Goal: Task Accomplishment & Management: Complete application form

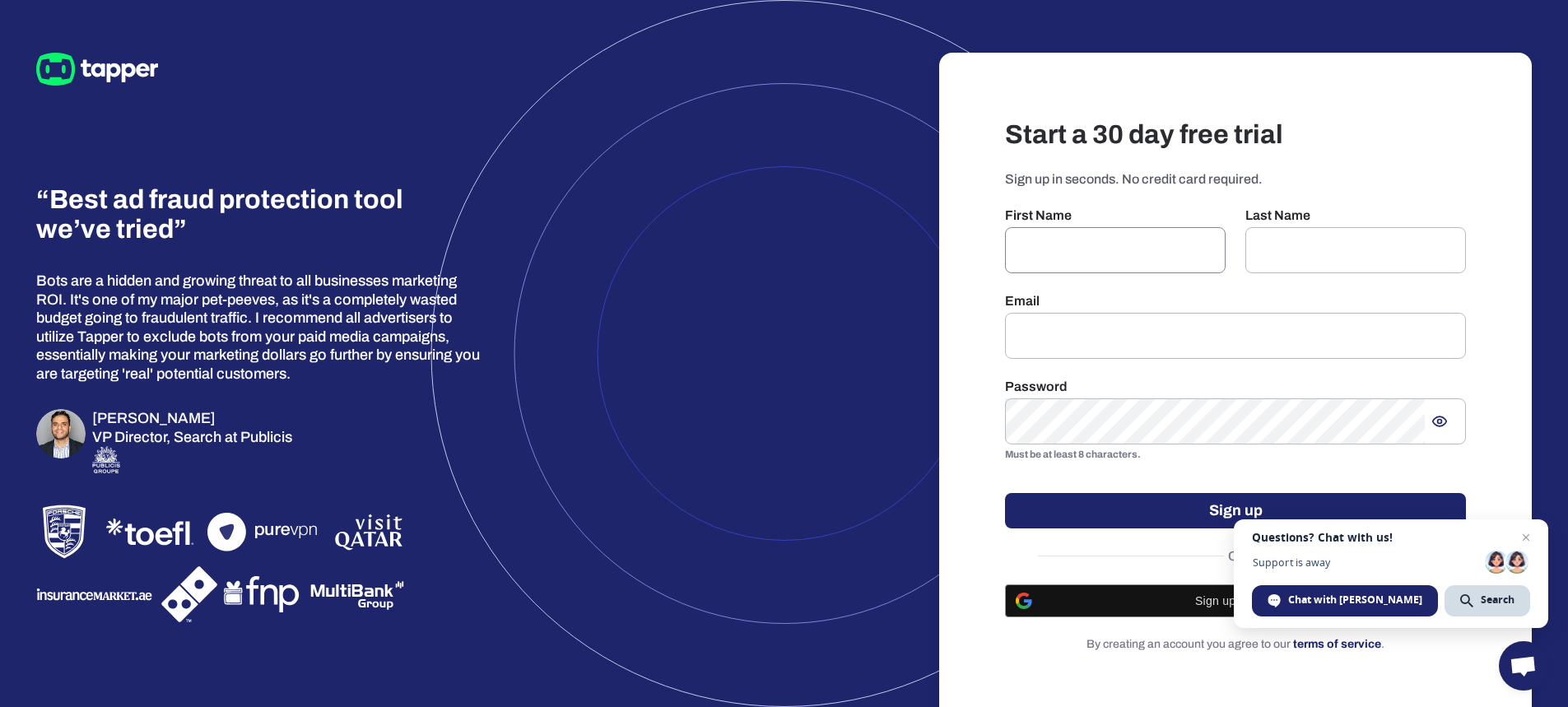
click at [1149, 232] on input "text" at bounding box center [1114, 250] width 220 height 46
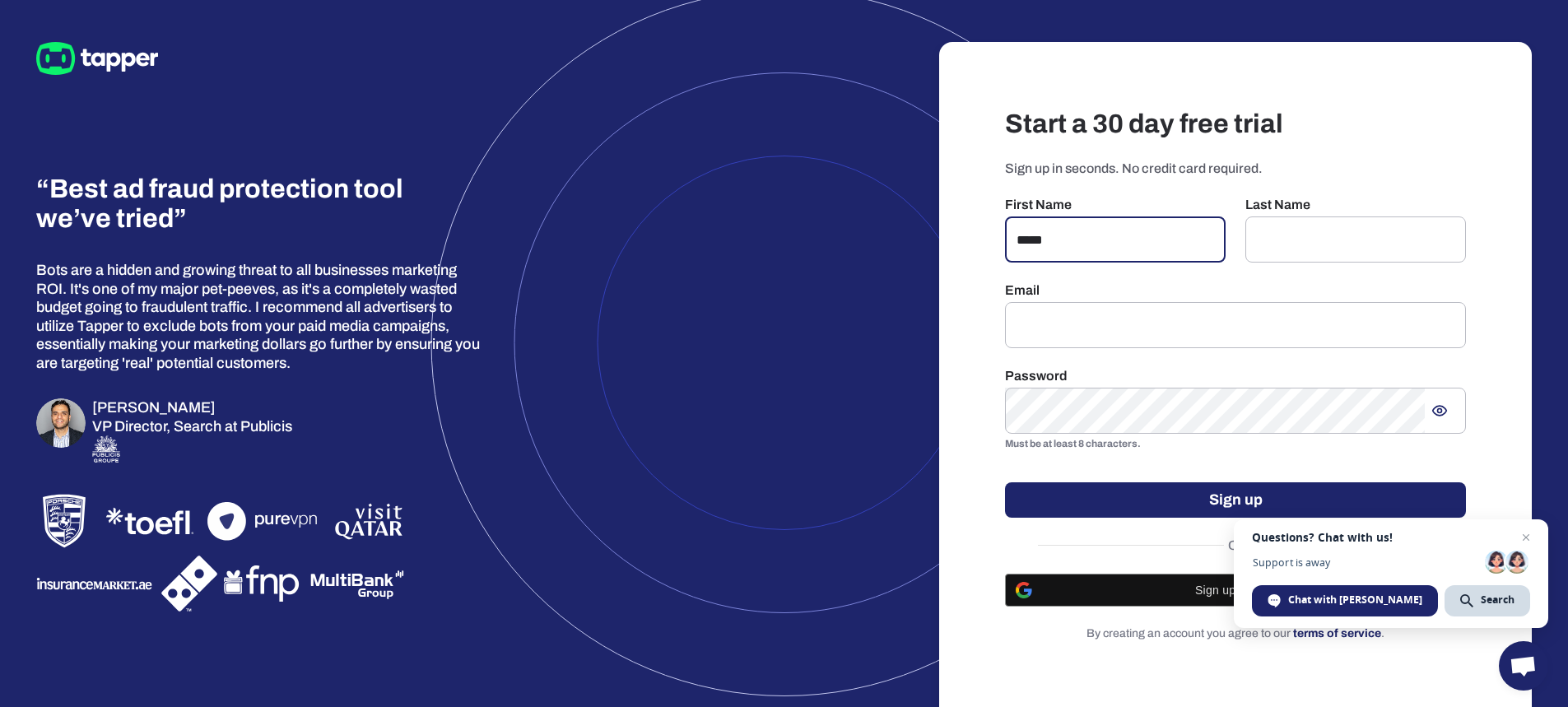
type input "*****"
type input "******"
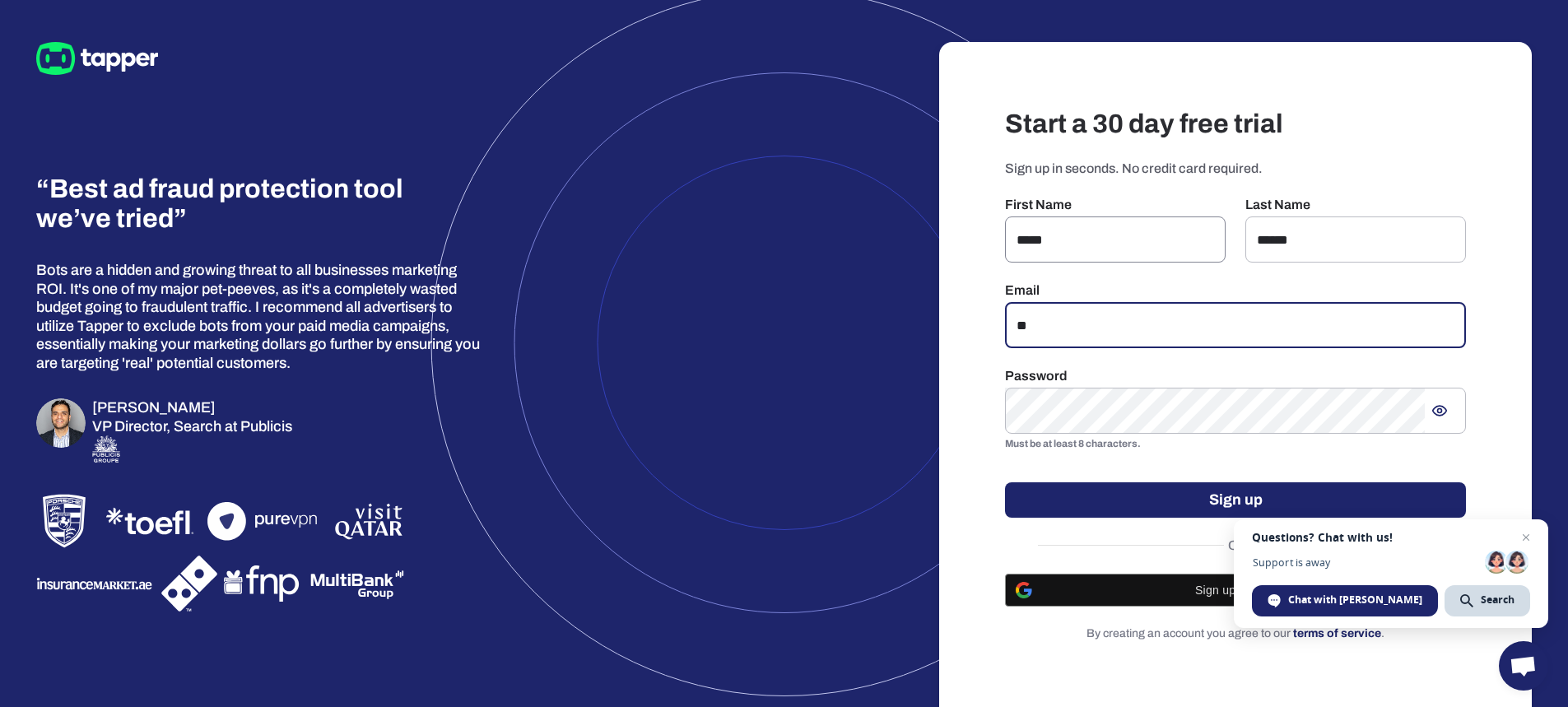
type input "*"
type input "**********"
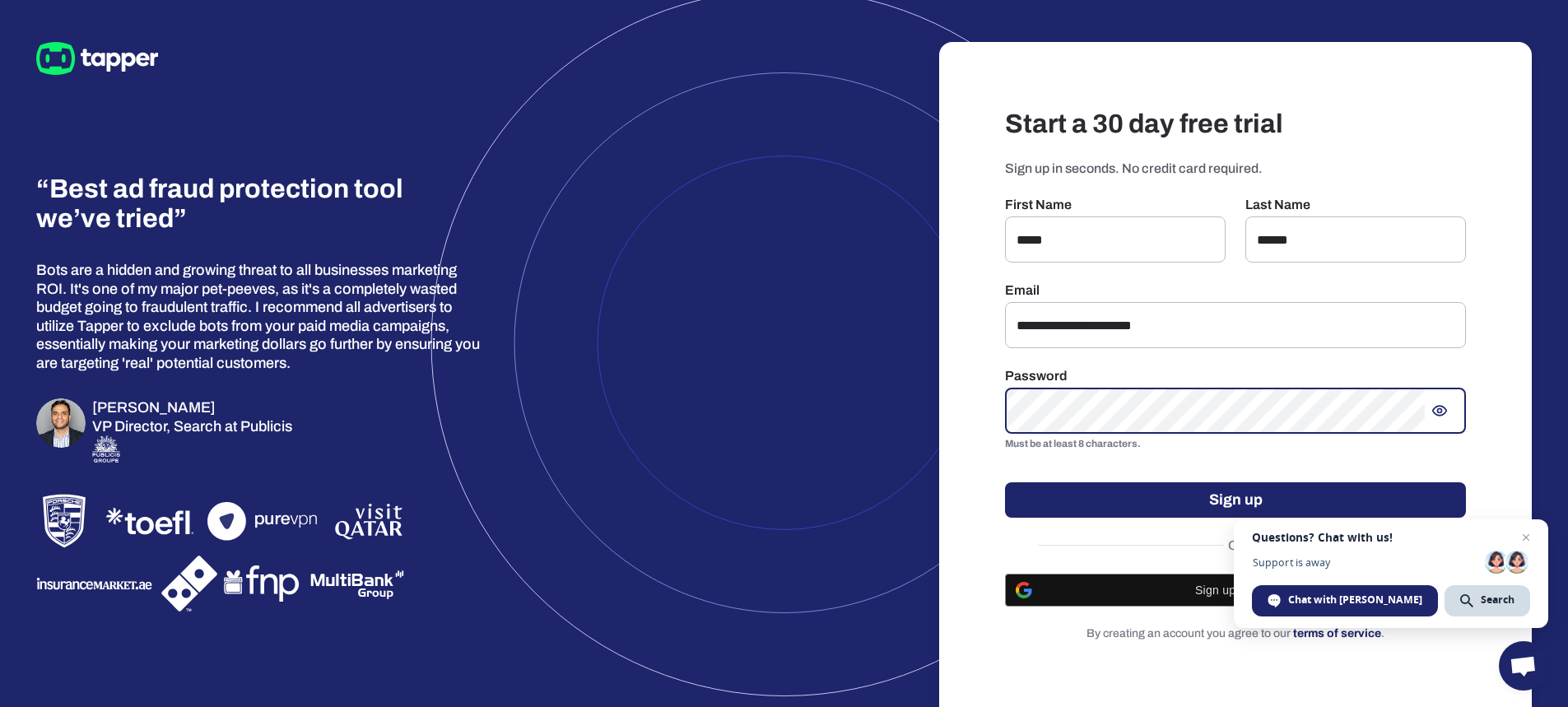
click at [1226, 497] on button "Sign up" at bounding box center [1235, 500] width 461 height 35
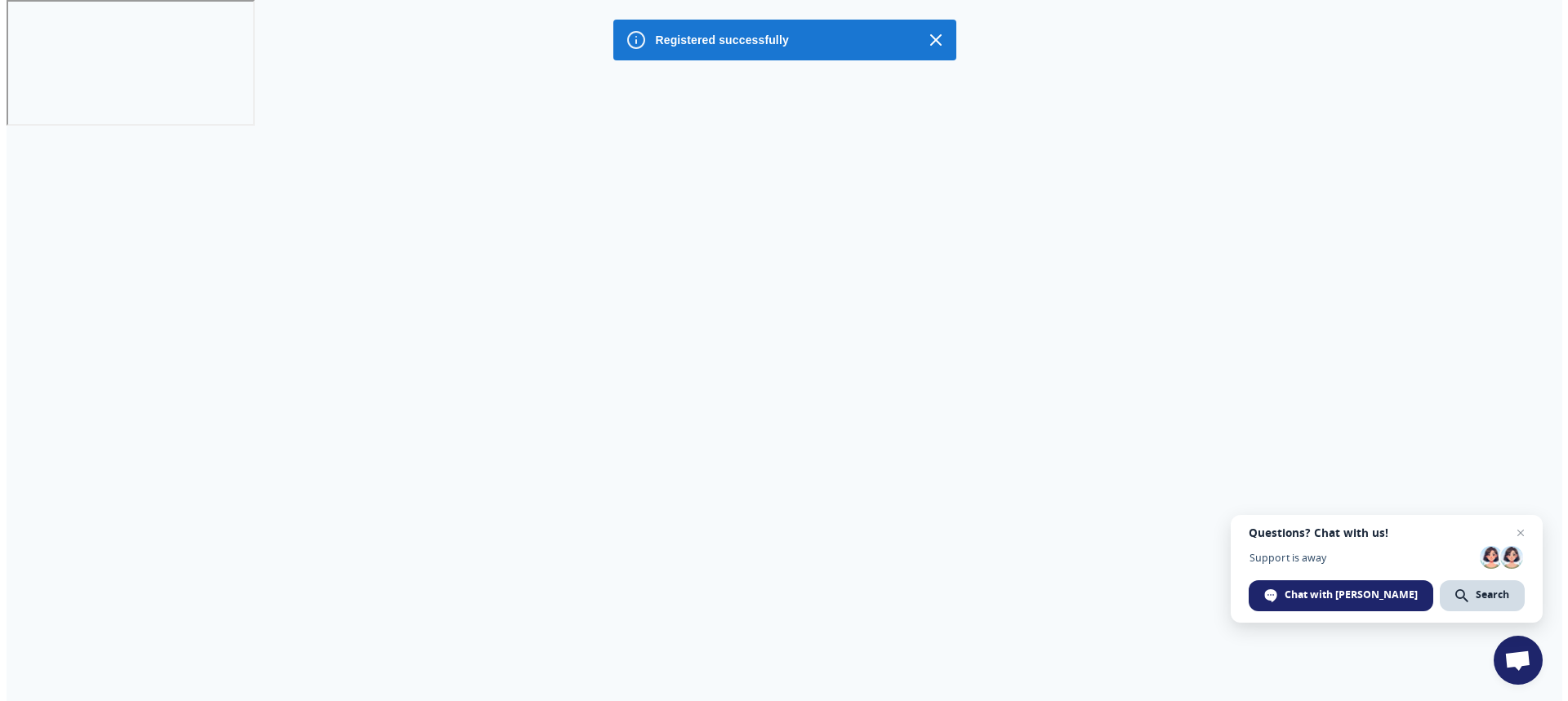
scroll to position [0, 0]
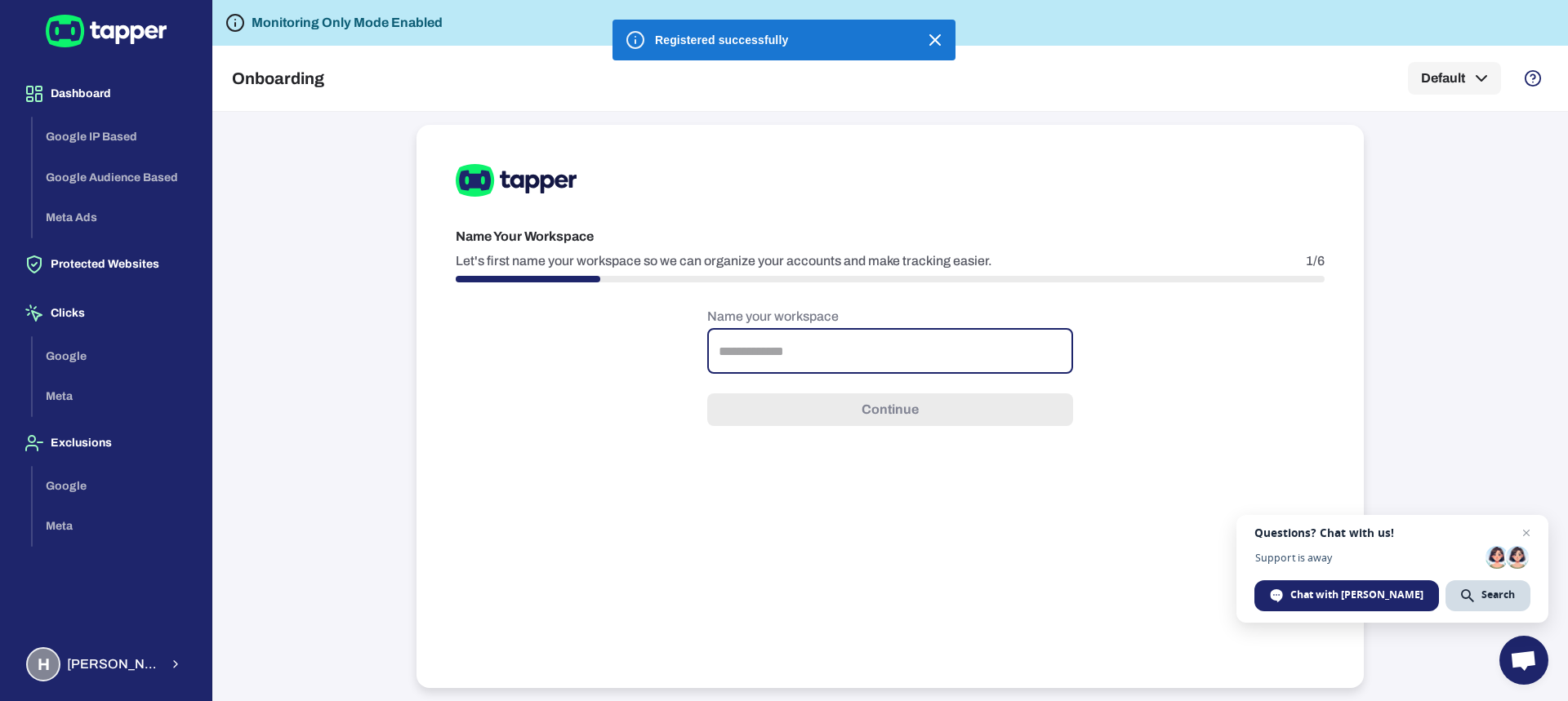
click at [816, 351] on input "text" at bounding box center [889, 351] width 366 height 46
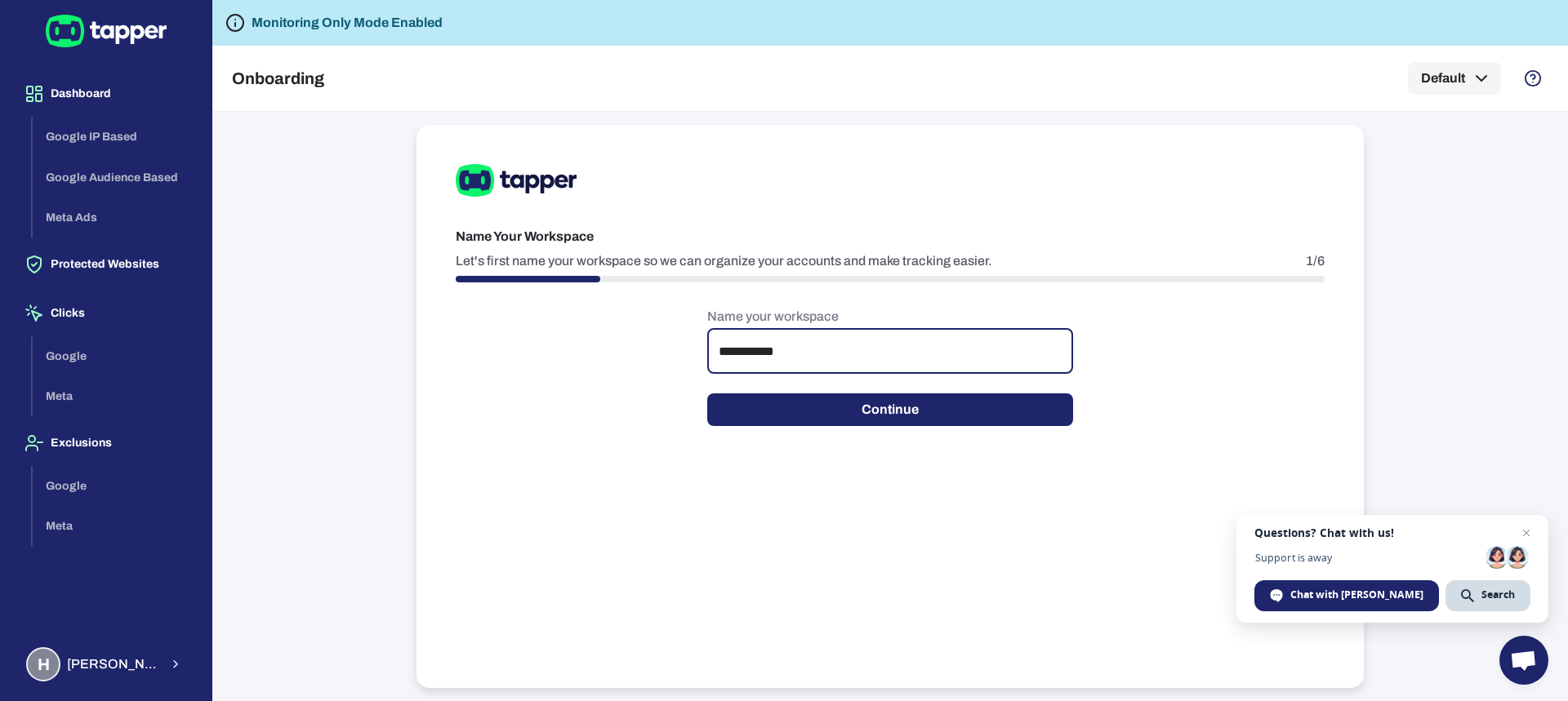
type input "**********"
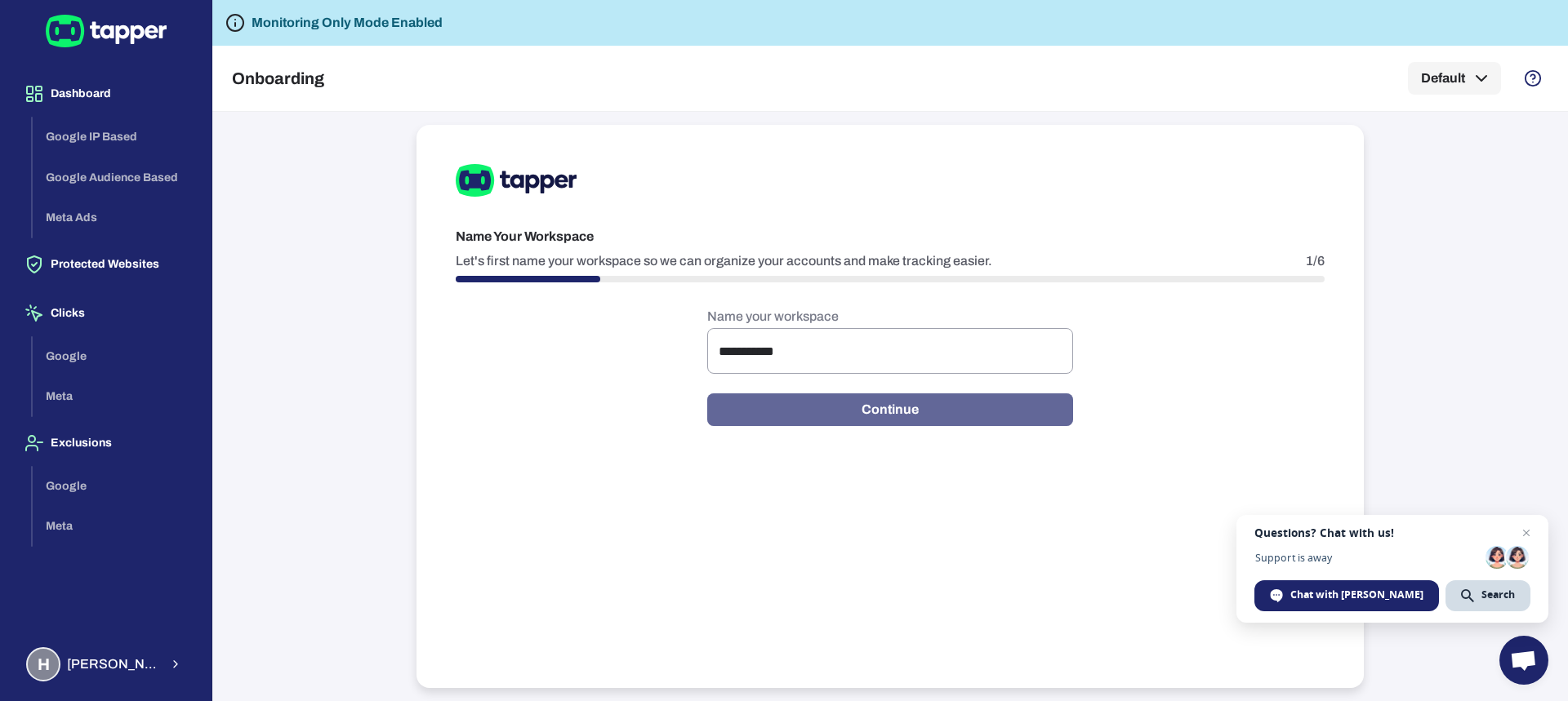
click at [873, 400] on button "Continue" at bounding box center [889, 410] width 366 height 33
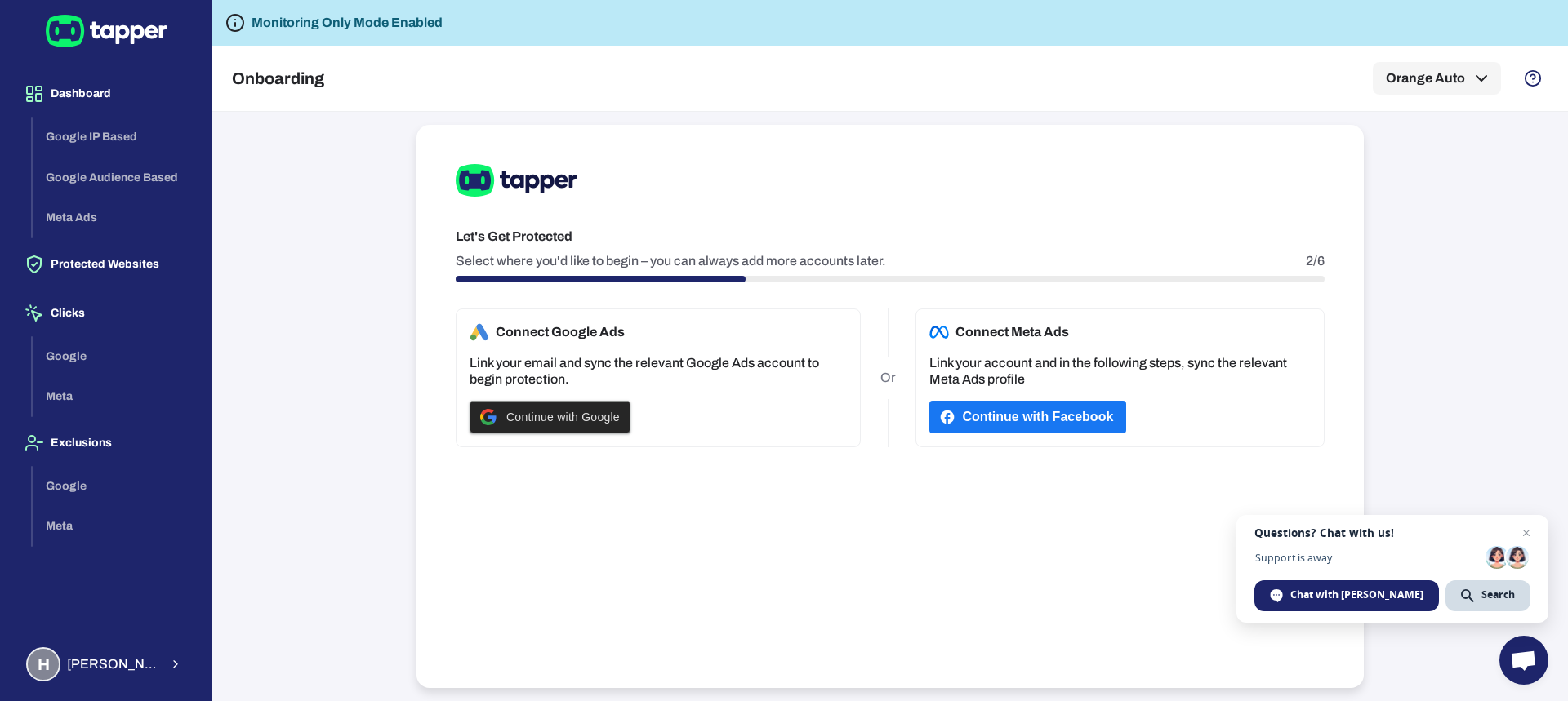
click at [569, 420] on span "Continue with Google" at bounding box center [563, 416] width 114 height 13
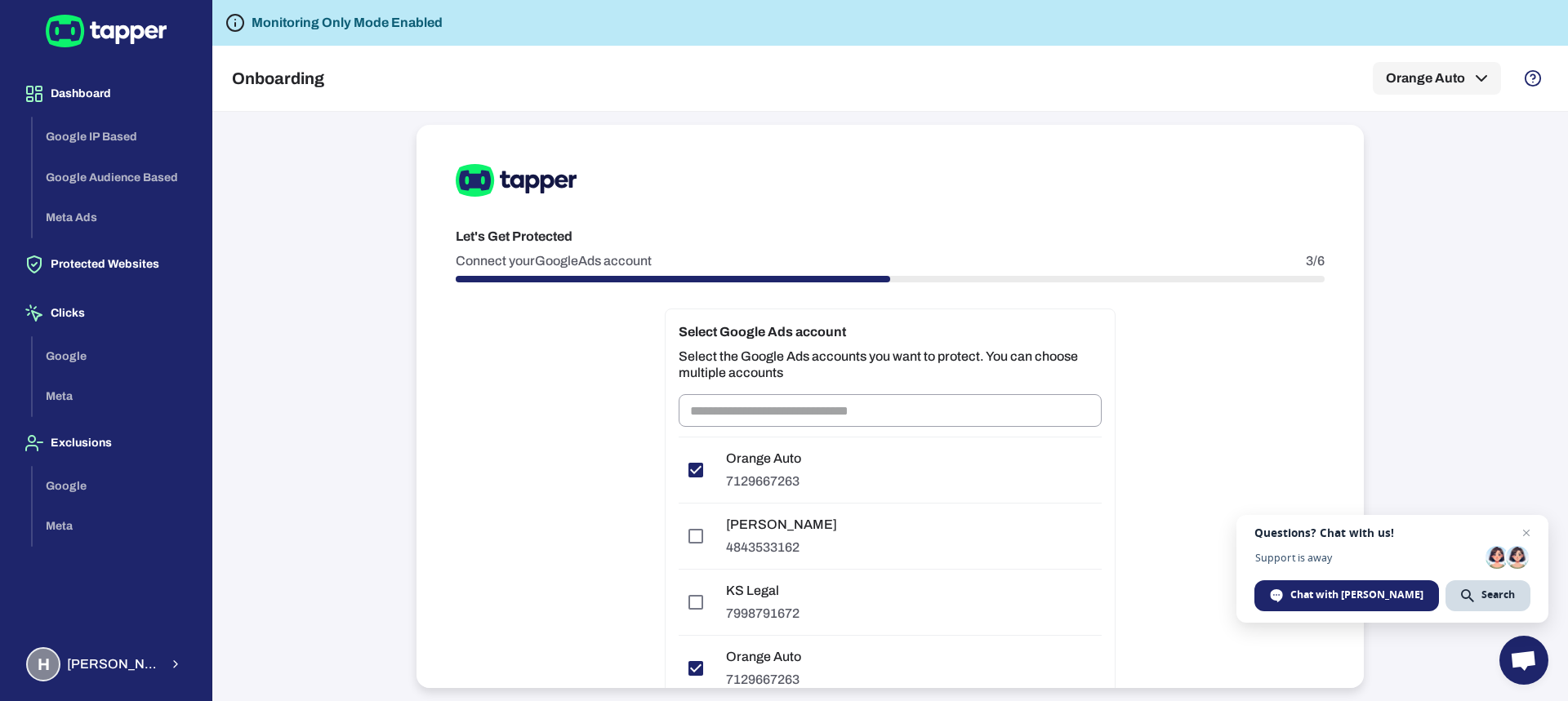
scroll to position [185, 0]
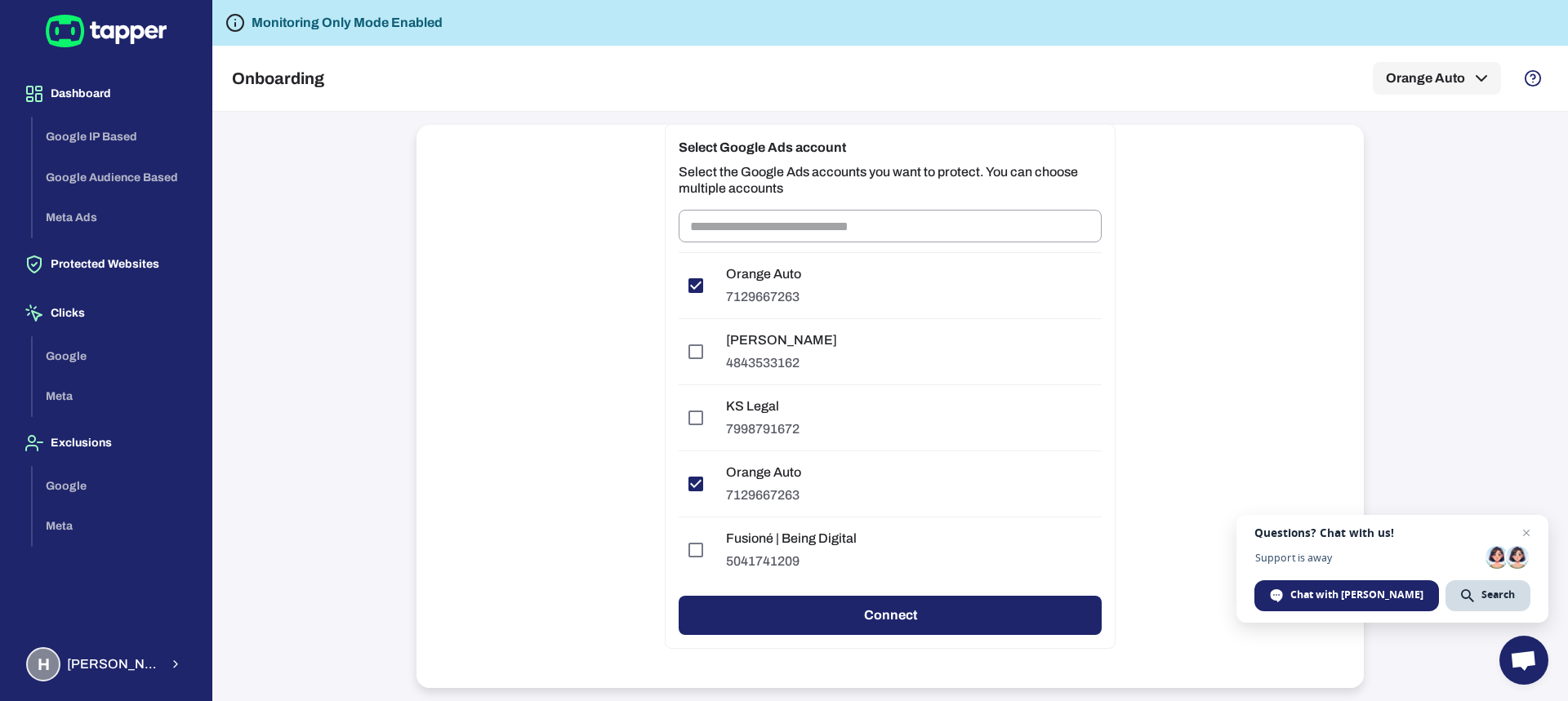
click at [827, 596] on div "Select Google Ads account Select the Google Ads accounts you want to protect. Y…" at bounding box center [890, 387] width 451 height 525
click at [844, 615] on button "Connect" at bounding box center [889, 615] width 423 height 39
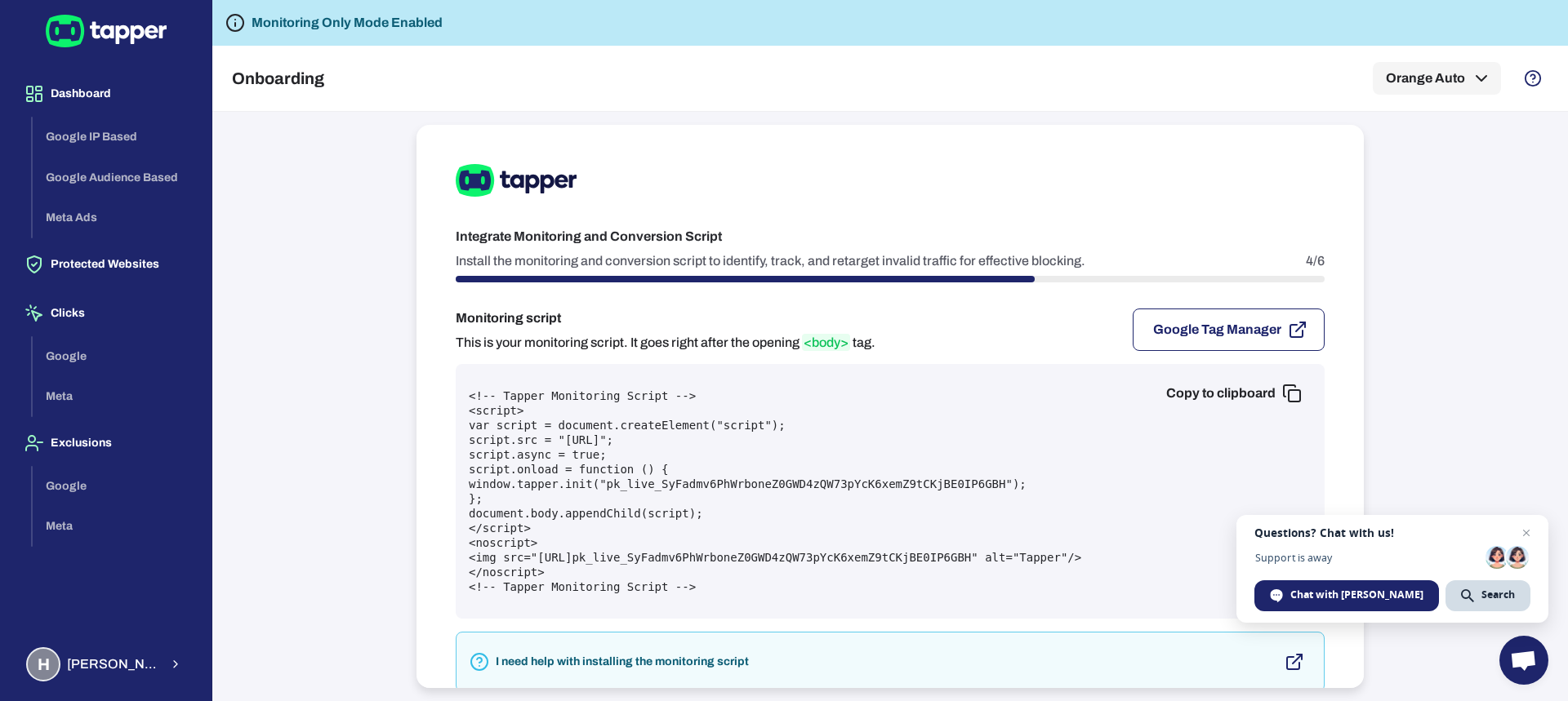
click at [1246, 329] on button "Google Tag Manager" at bounding box center [1228, 330] width 192 height 43
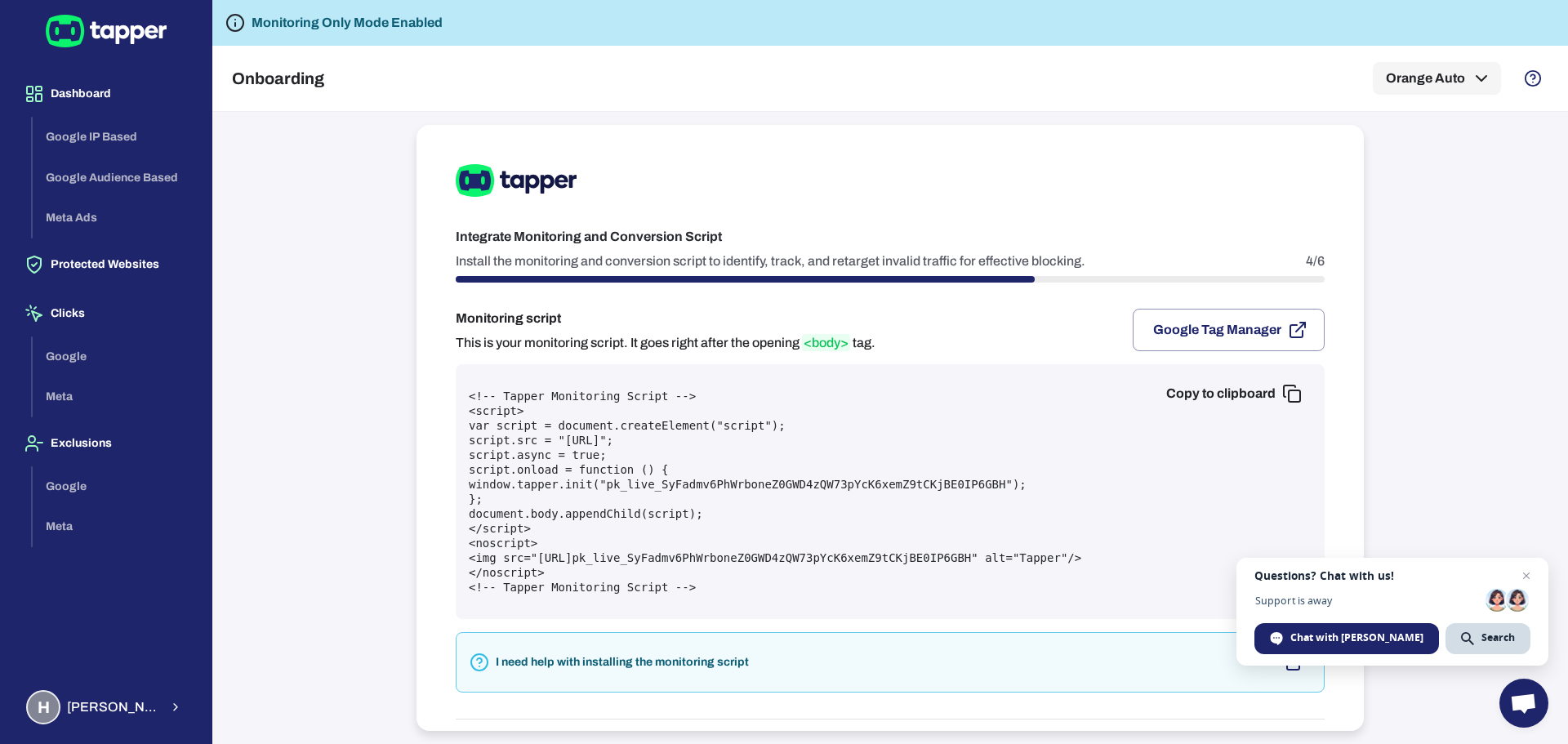
click at [1288, 398] on rect "button" at bounding box center [1294, 396] width 12 height 12
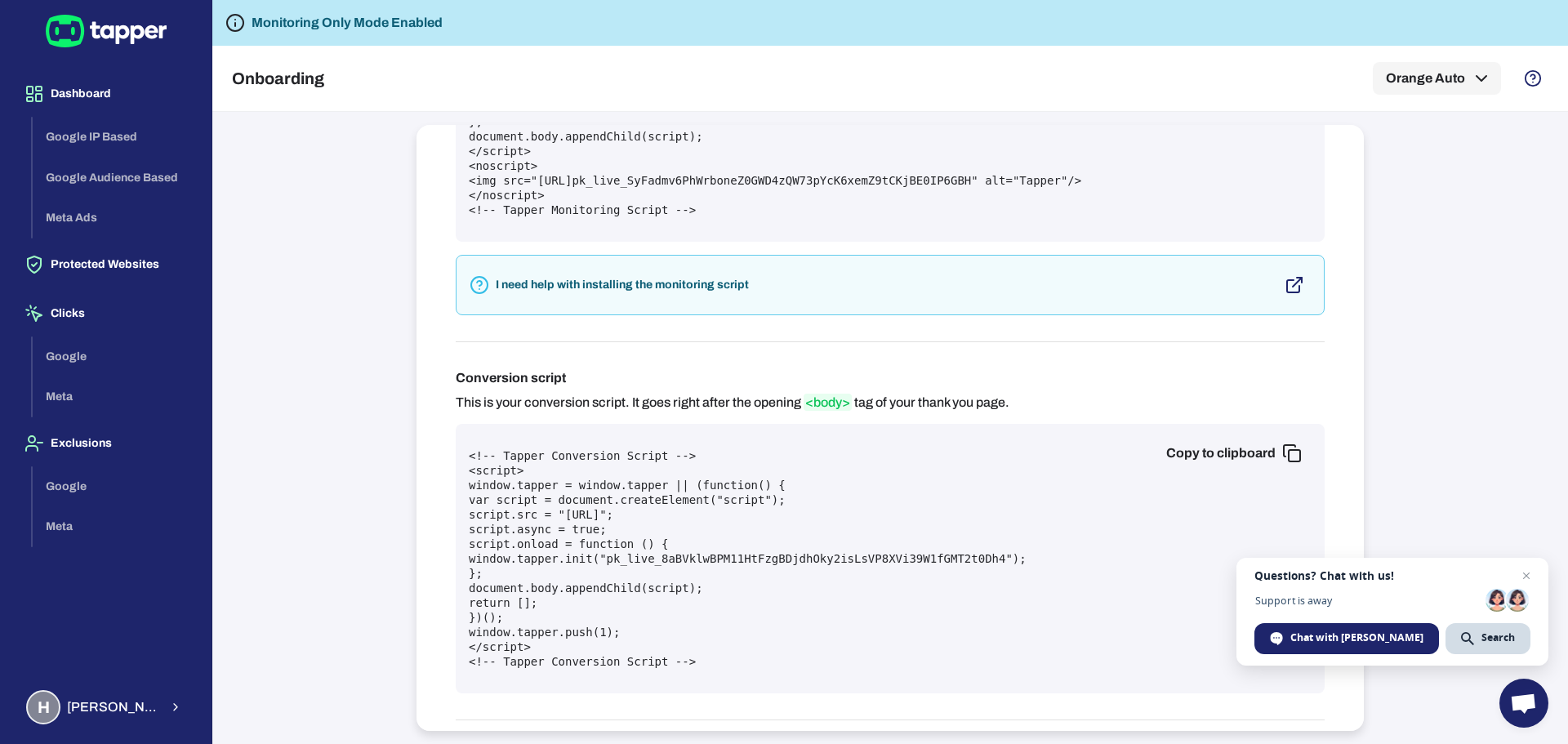
scroll to position [408, 0]
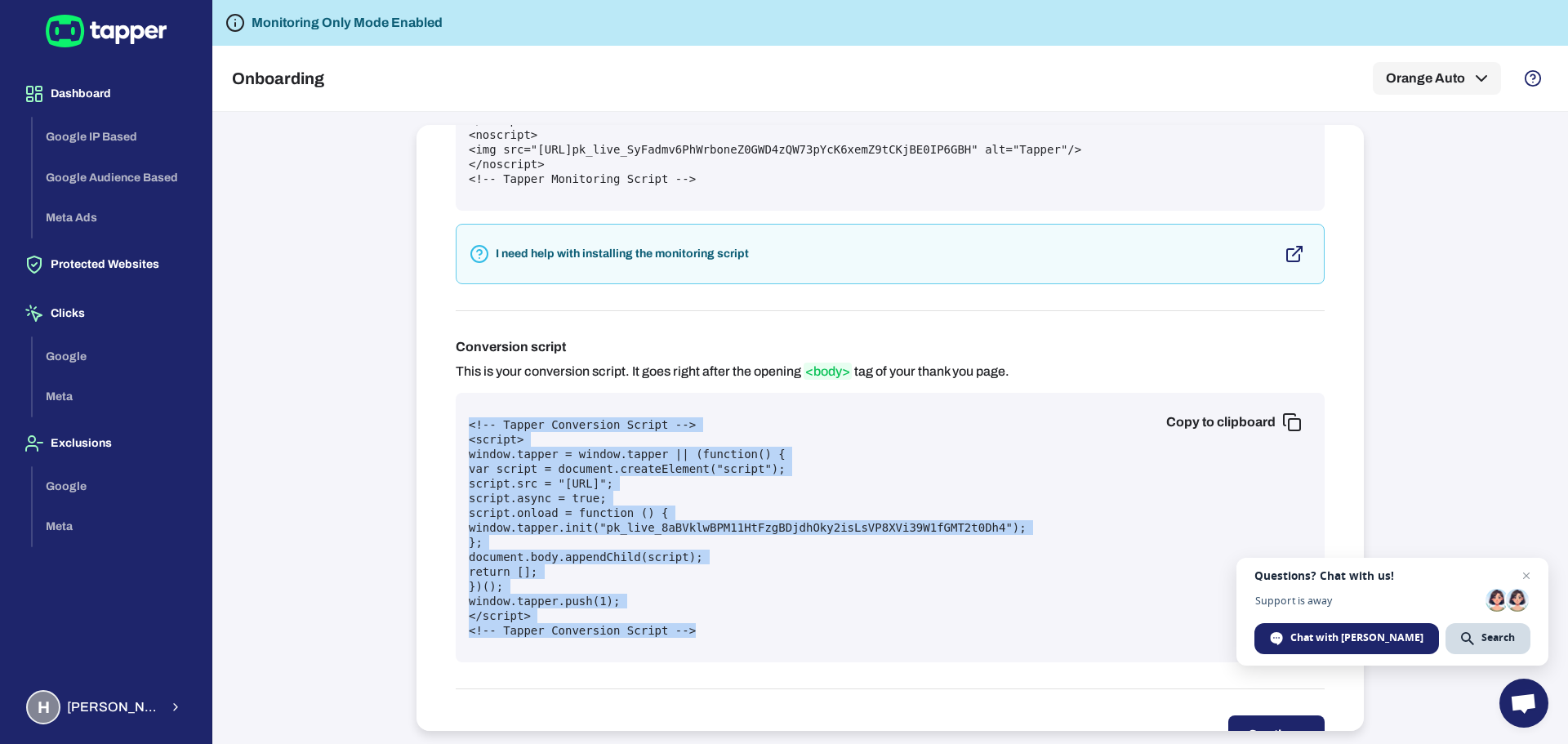
drag, startPoint x: 703, startPoint y: 629, endPoint x: 464, endPoint y: 417, distance: 319.5
click at [464, 417] on div "Copy to clipboard <!-- Tapper Conversion Script --> <script> window.tapper = wi…" at bounding box center [890, 527] width 869 height 269
copy pre "<!-- Tapper Conversion Script --> <script> window.tapper = window.tapper || (fu…"
click at [1248, 416] on button "Copy to clipboard" at bounding box center [1232, 422] width 158 height 33
click at [946, 512] on pre "<!-- Tapper Conversion Script --> <script> window.tapper = window.tapper || (fu…" at bounding box center [889, 527] width 843 height 221
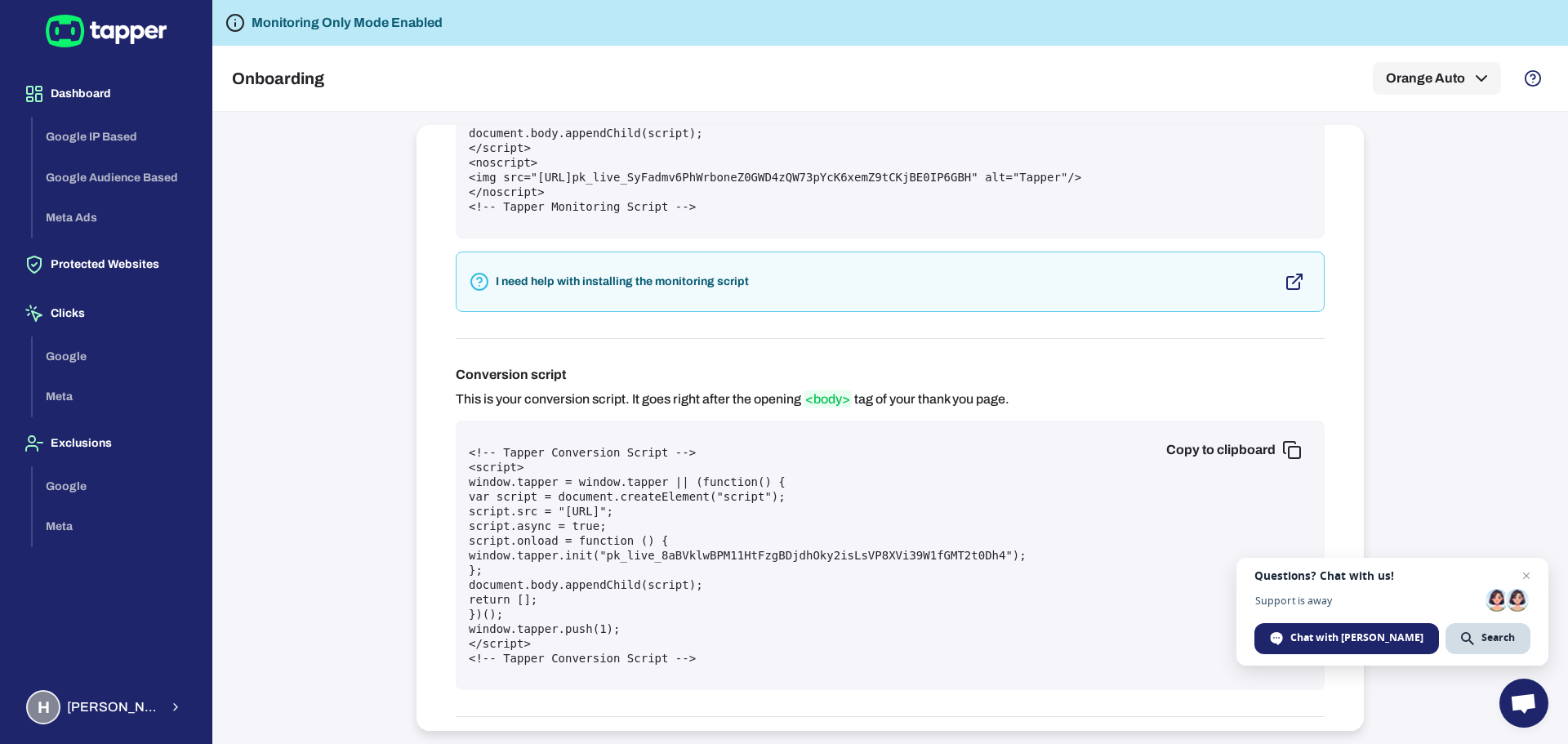
scroll to position [472, 0]
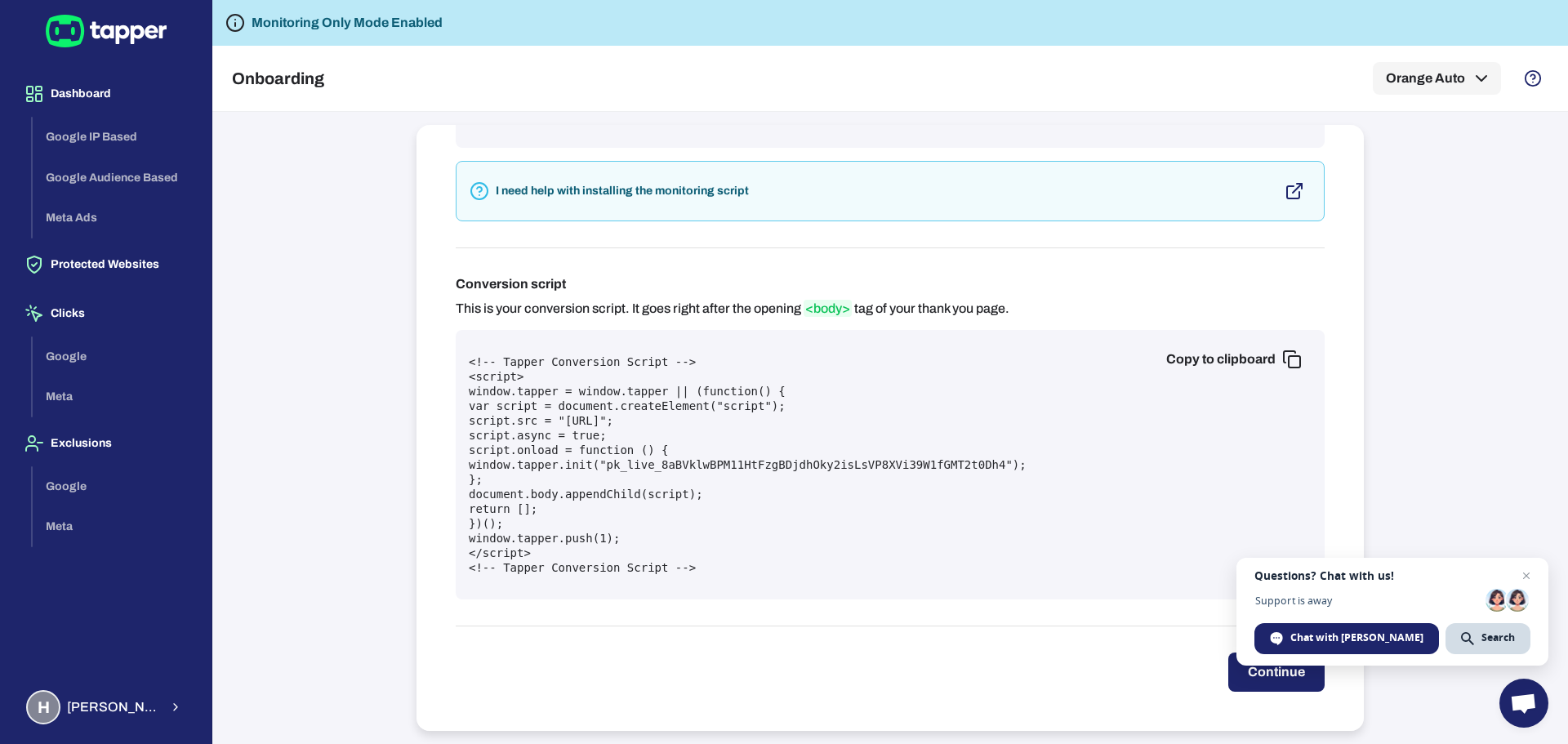
click at [1238, 658] on button "Continue" at bounding box center [1275, 672] width 96 height 39
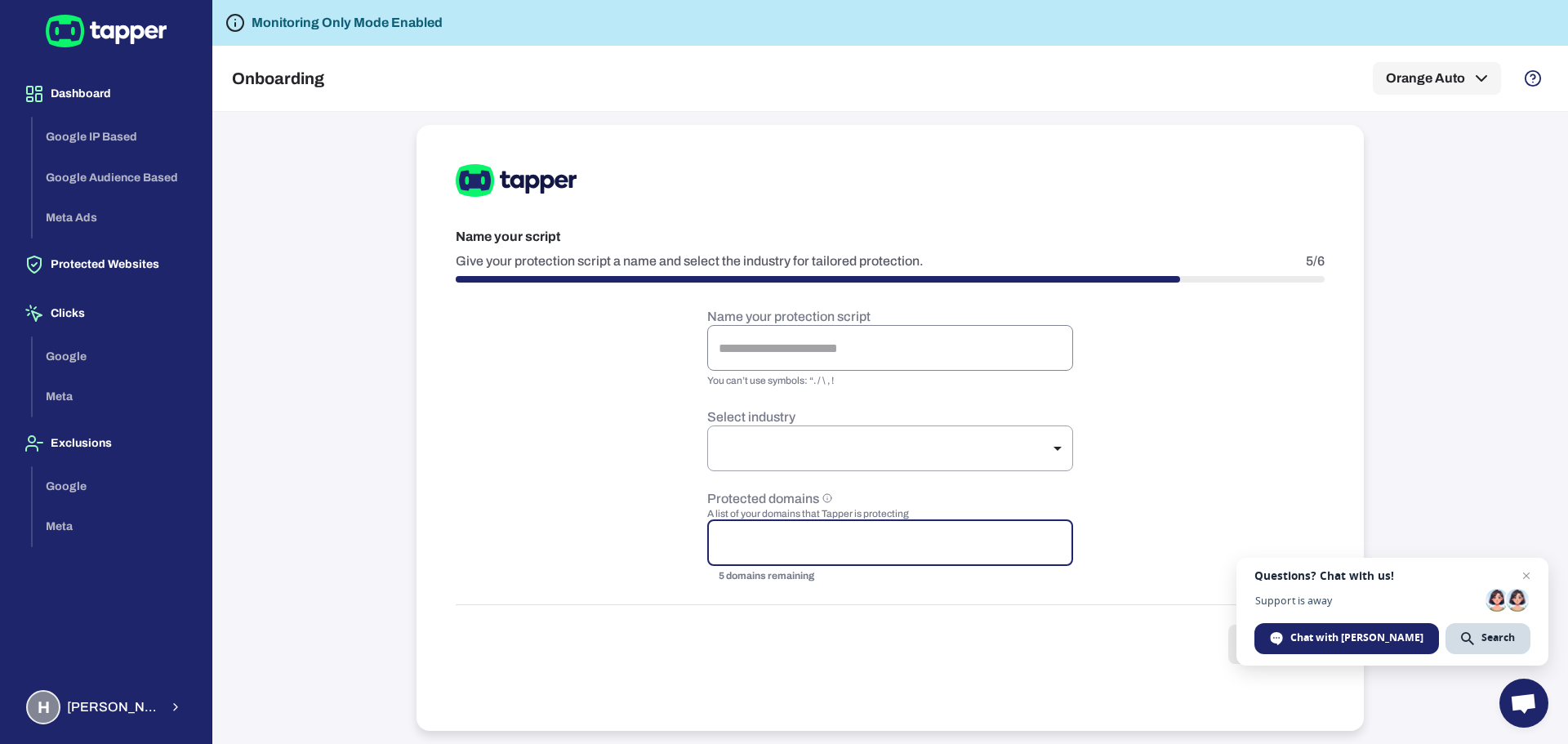
click at [845, 349] on input "text" at bounding box center [889, 347] width 366 height 46
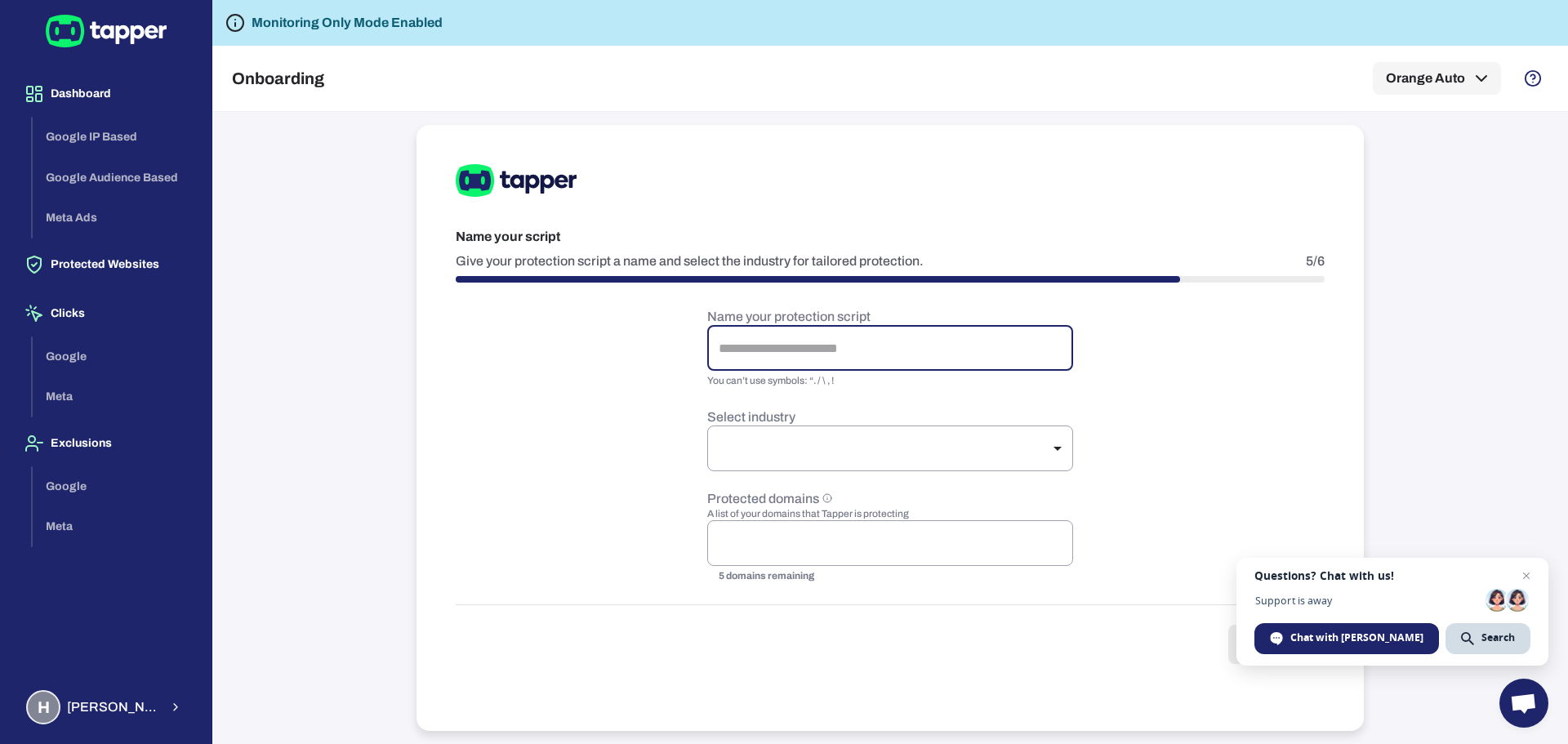
click at [1158, 318] on form "Name your protection script ​ You can’t use symbols: “. / \ , ! Select industry…" at bounding box center [890, 485] width 869 height 355
click at [809, 339] on input "text" at bounding box center [889, 347] width 366 height 46
click at [1162, 348] on form "Name your protection script ​ You can’t use symbols: “. / \ , ! Select industry…" at bounding box center [890, 485] width 869 height 355
click at [915, 342] on input "text" at bounding box center [889, 347] width 366 height 46
type input "**********"
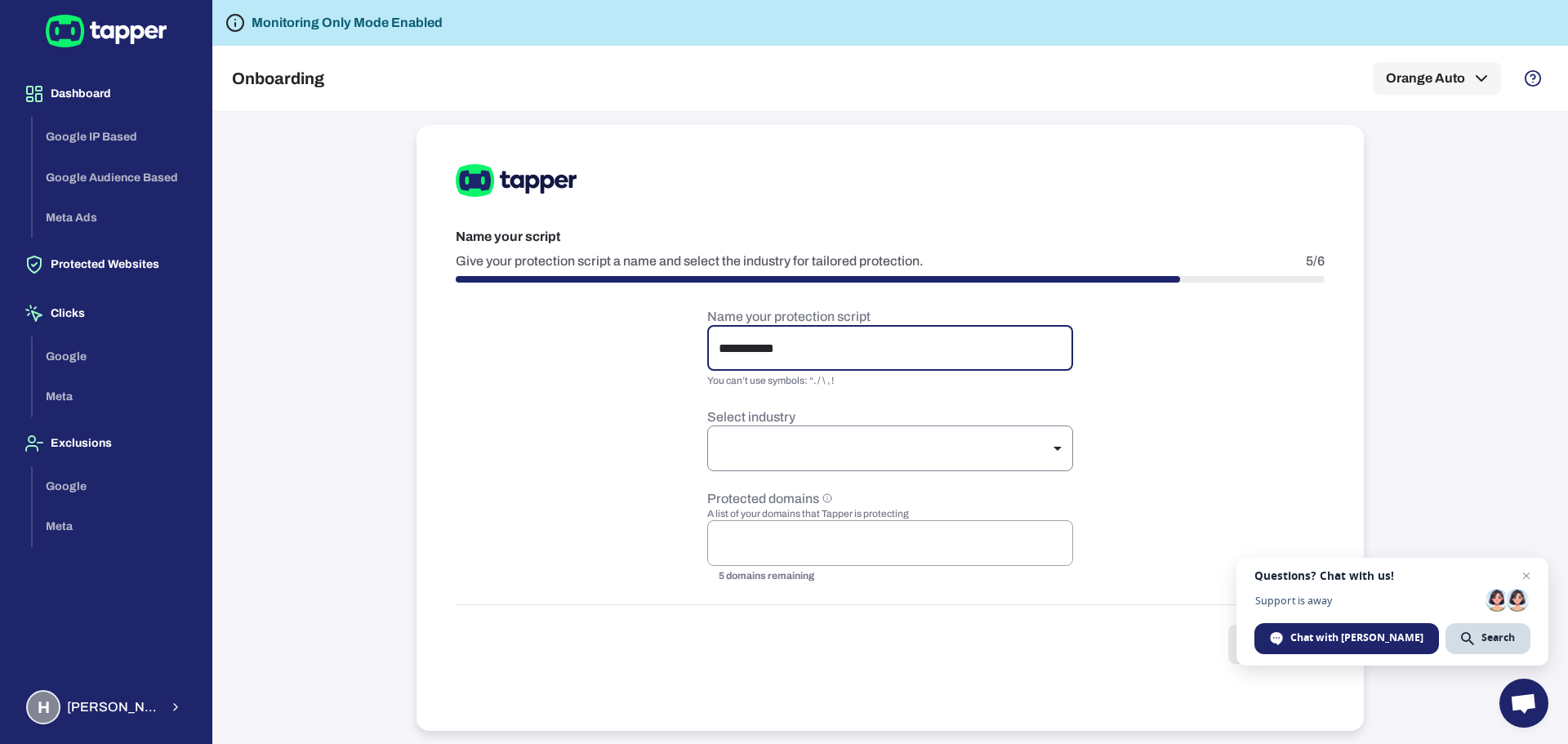
drag, startPoint x: 961, startPoint y: 416, endPoint x: 959, endPoint y: 440, distance: 24.1
click at [962, 416] on p "Select industry" at bounding box center [889, 417] width 366 height 17
click at [957, 447] on body "**********" at bounding box center [784, 437] width 1568 height 874
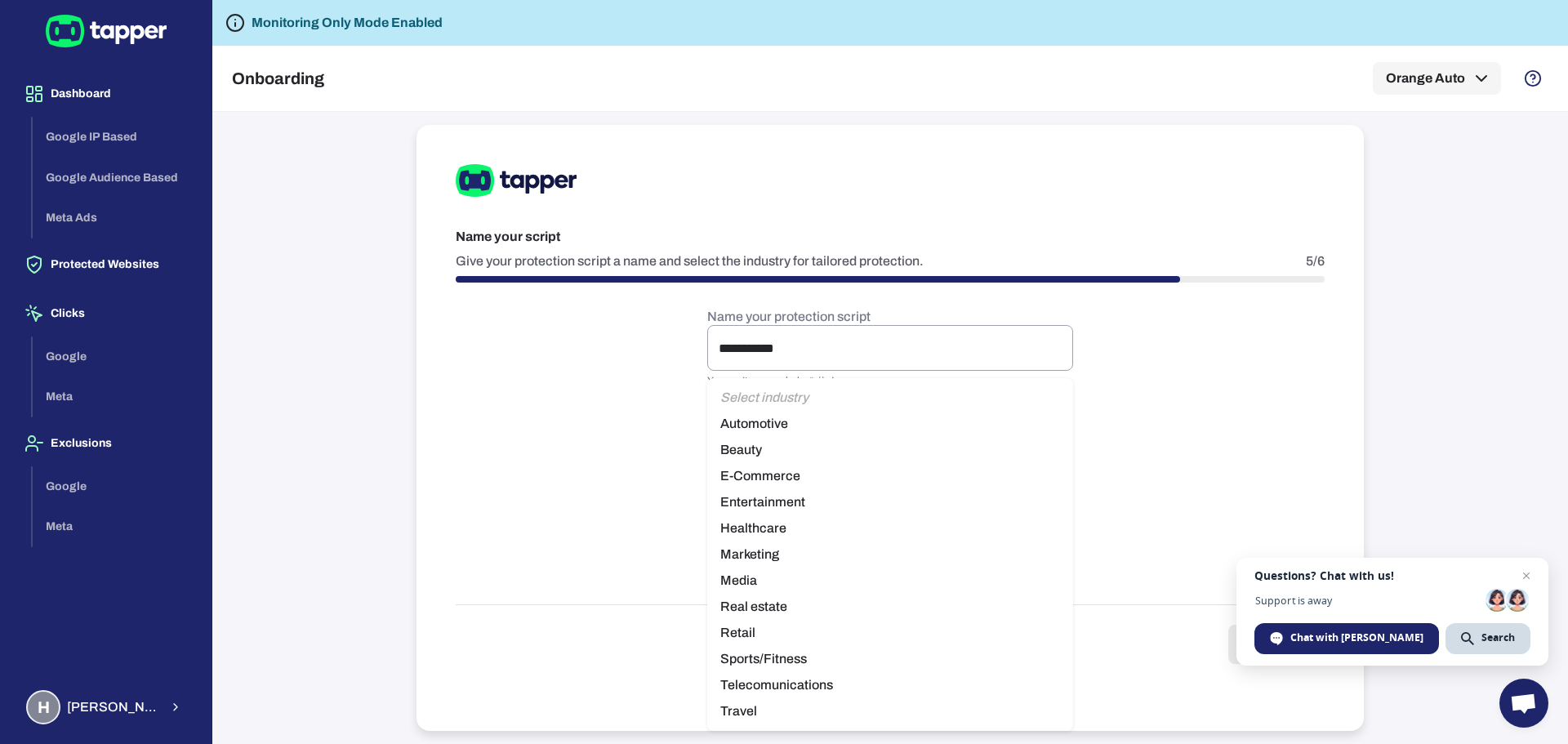
click at [779, 431] on li "Automotive" at bounding box center [889, 423] width 366 height 26
type input "**********"
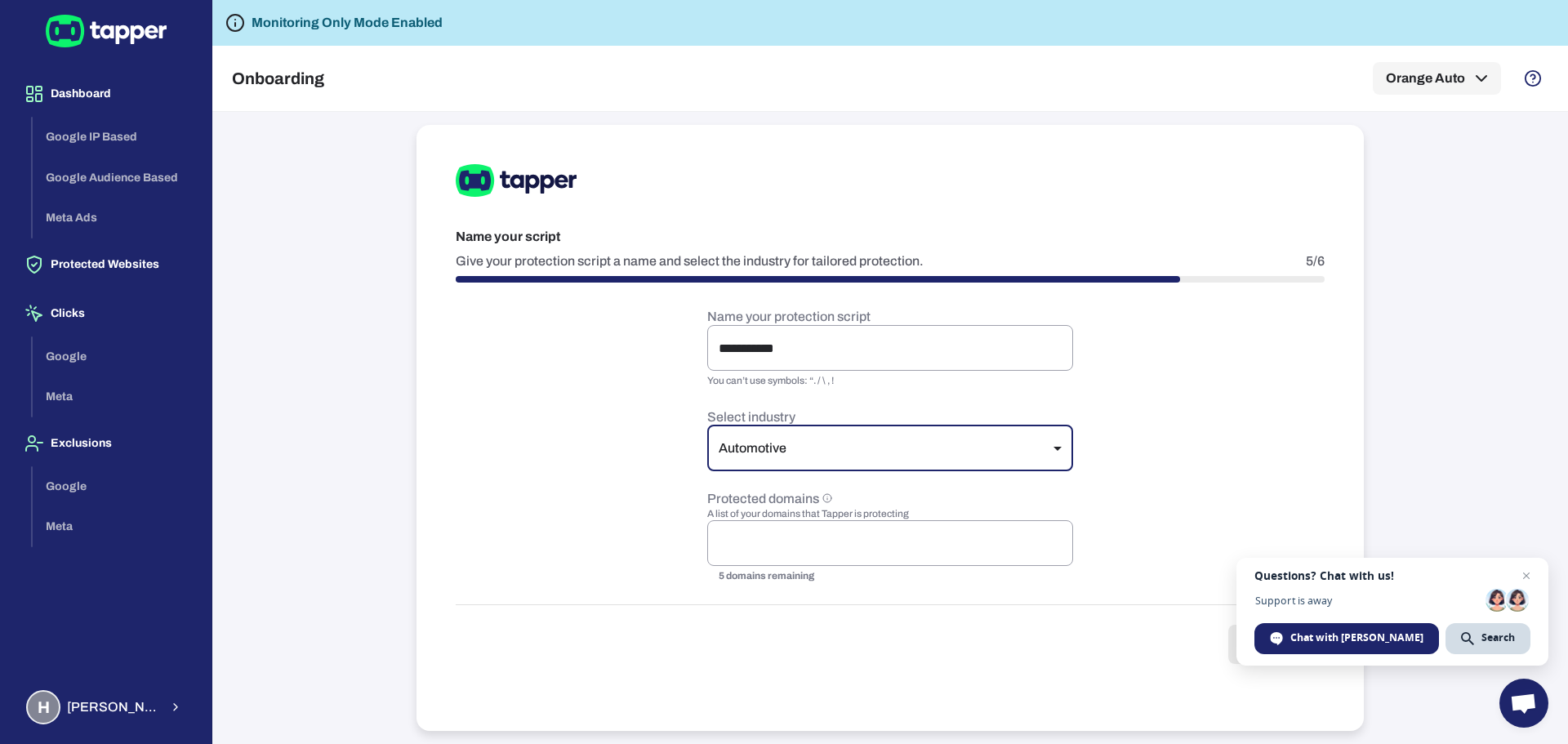
click at [1216, 408] on form "**********" at bounding box center [890, 485] width 869 height 355
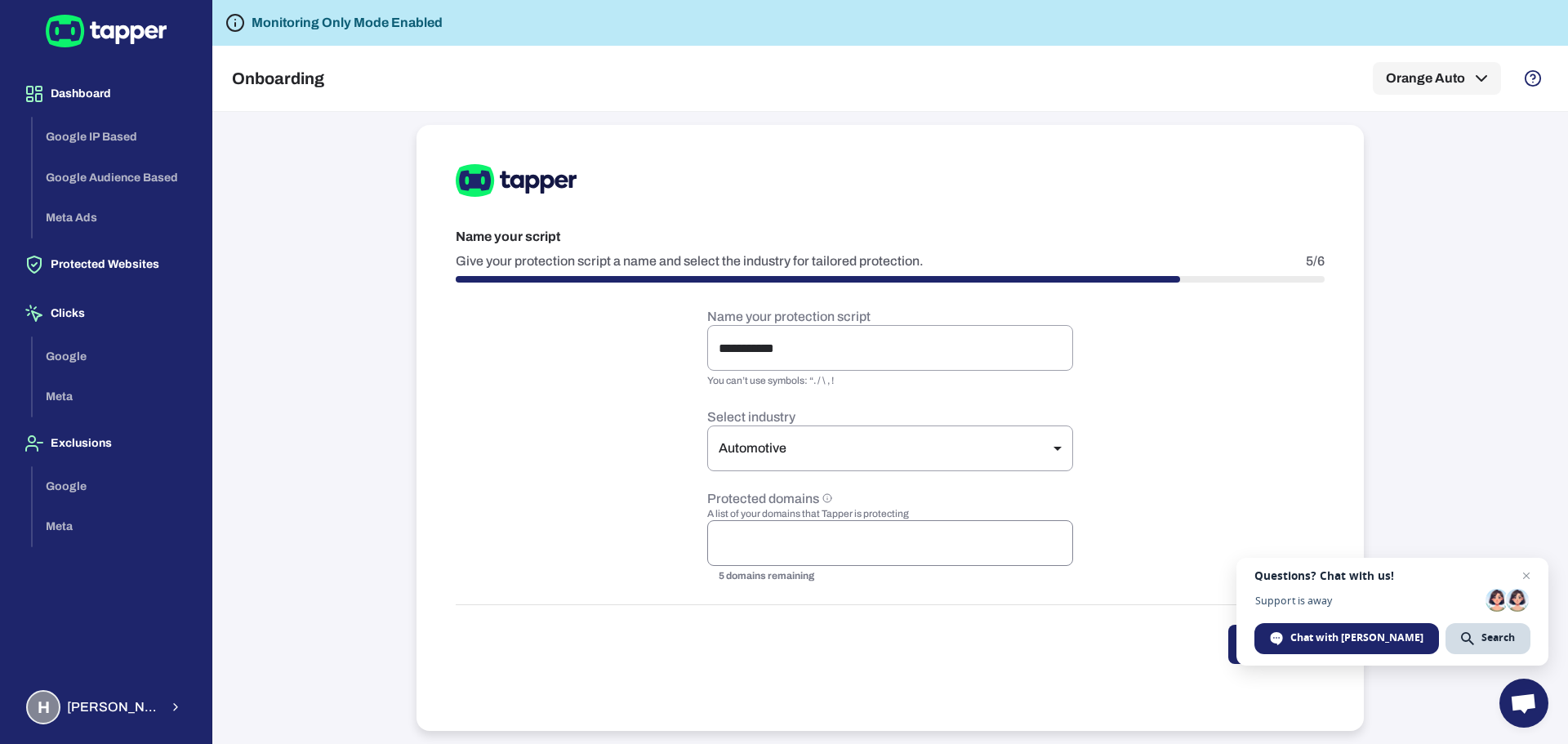
click at [876, 547] on input "text" at bounding box center [889, 544] width 351 height 31
type input "**********"
click at [1232, 548] on form "**********" at bounding box center [890, 485] width 869 height 355
click at [1235, 639] on button "Continue" at bounding box center [1275, 645] width 96 height 39
click at [1523, 585] on span "Close chat" at bounding box center [1526, 576] width 19 height 19
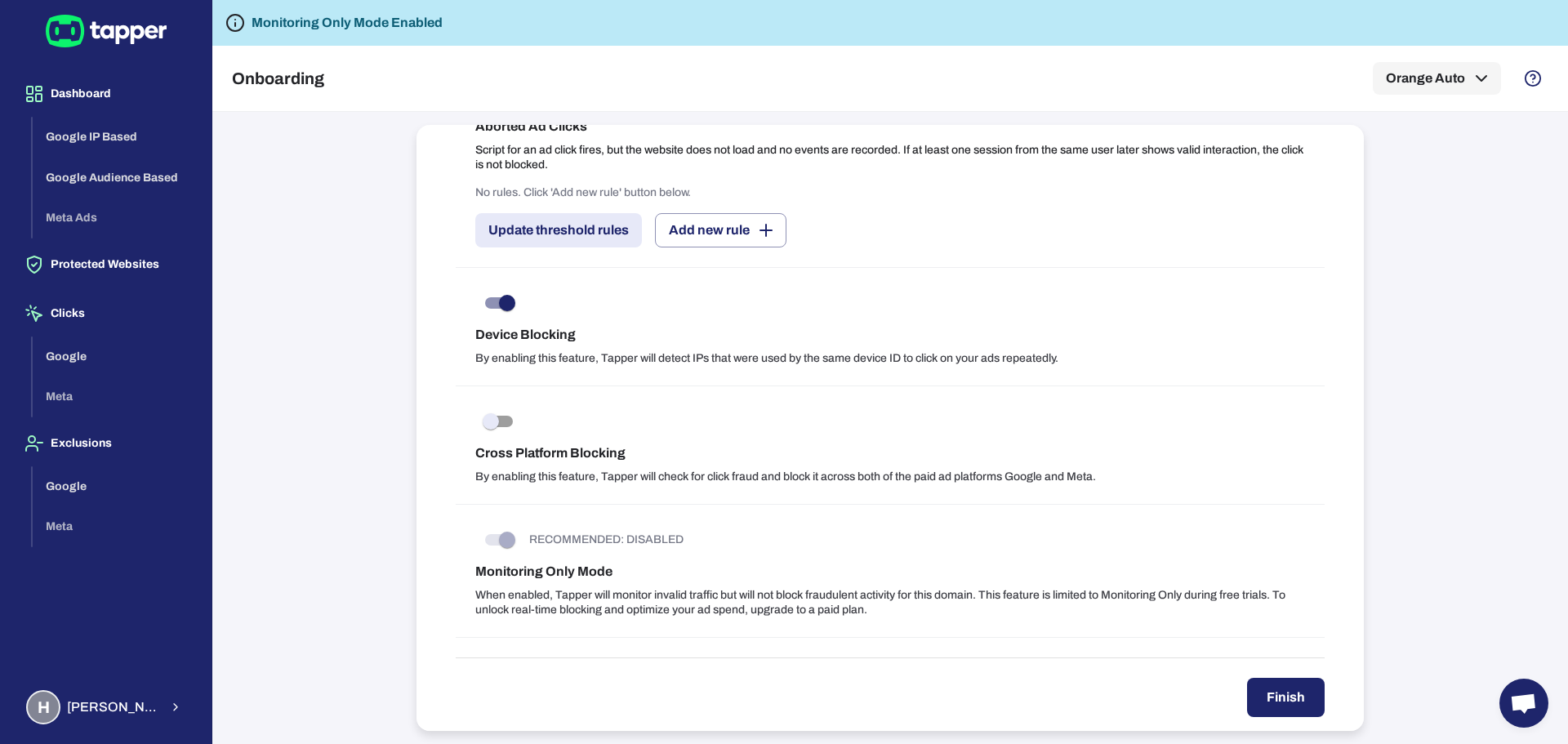
scroll to position [1417, 0]
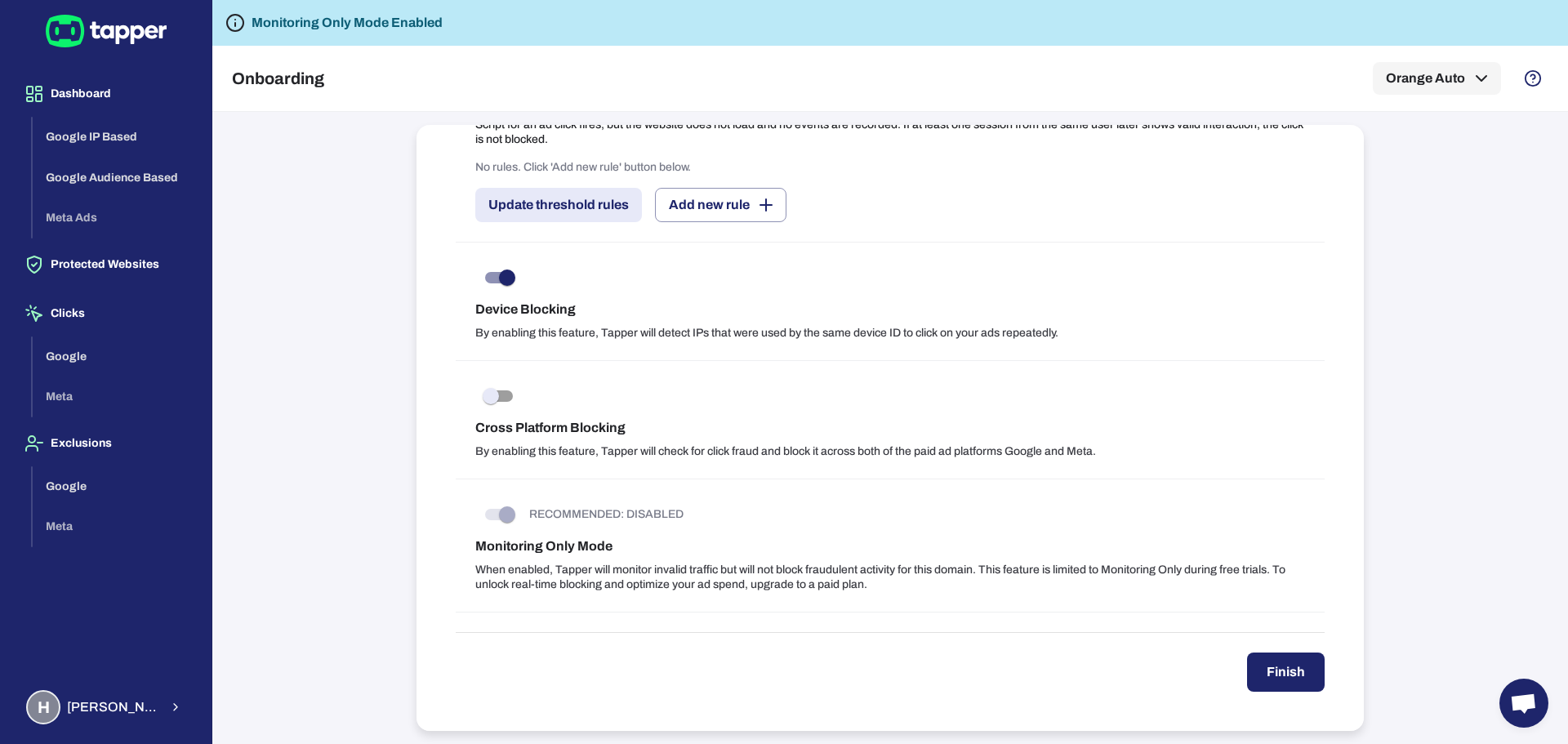
click at [1272, 671] on button "Finish" at bounding box center [1285, 672] width 78 height 39
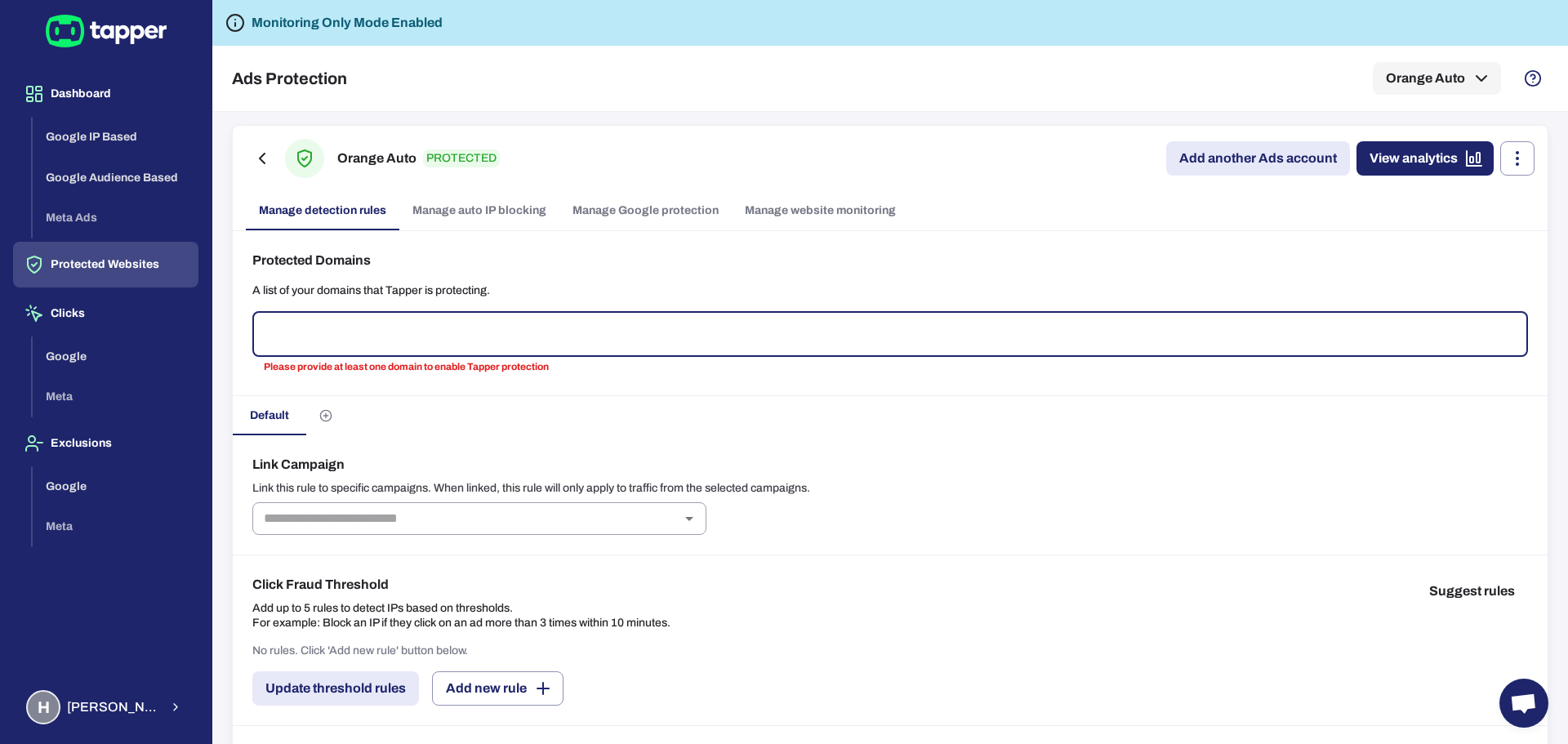
type input "*"
click at [1510, 168] on button "button" at bounding box center [1516, 158] width 34 height 34
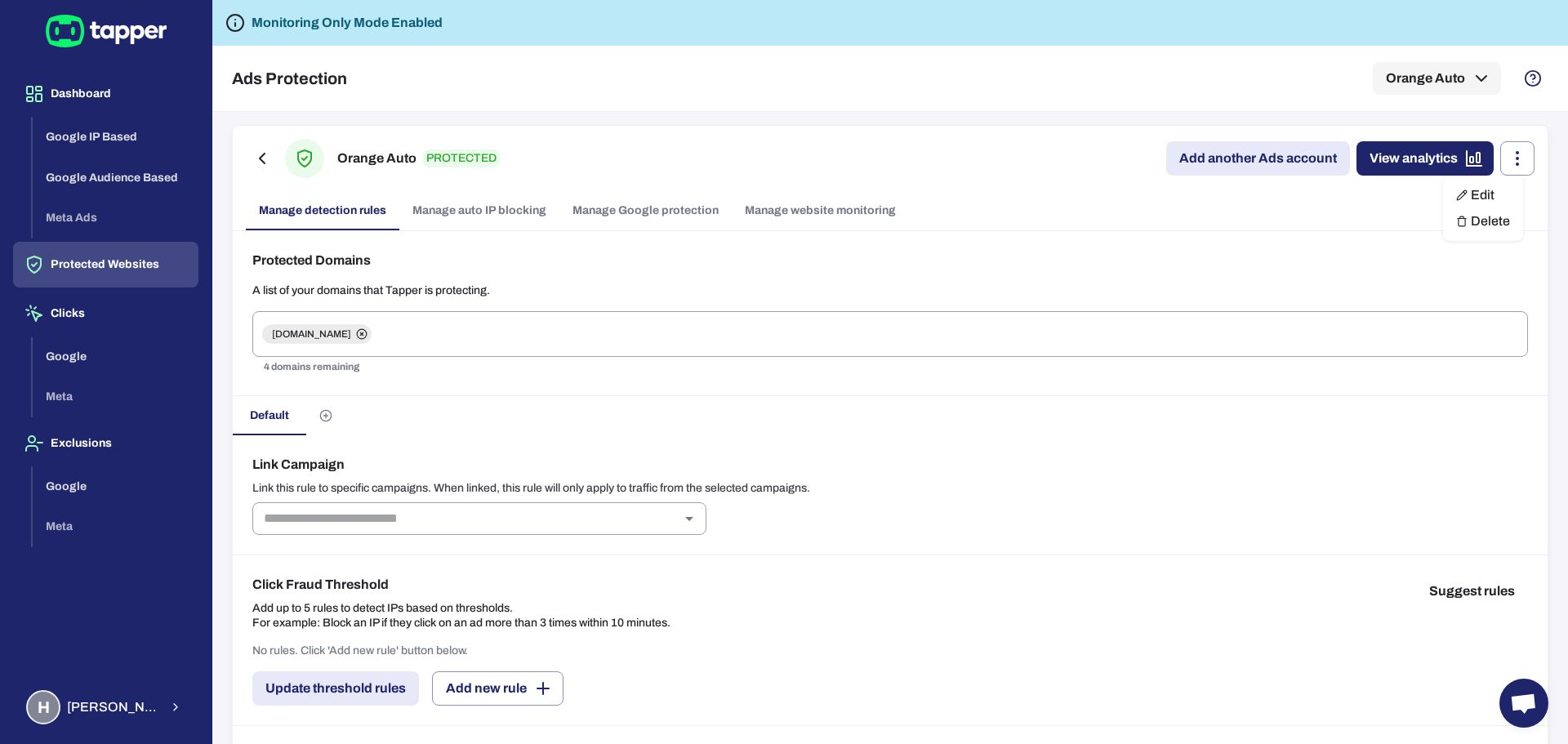
click at [1260, 220] on div at bounding box center [784, 372] width 1568 height 744
click at [261, 158] on icon "button" at bounding box center [261, 159] width 5 height 10
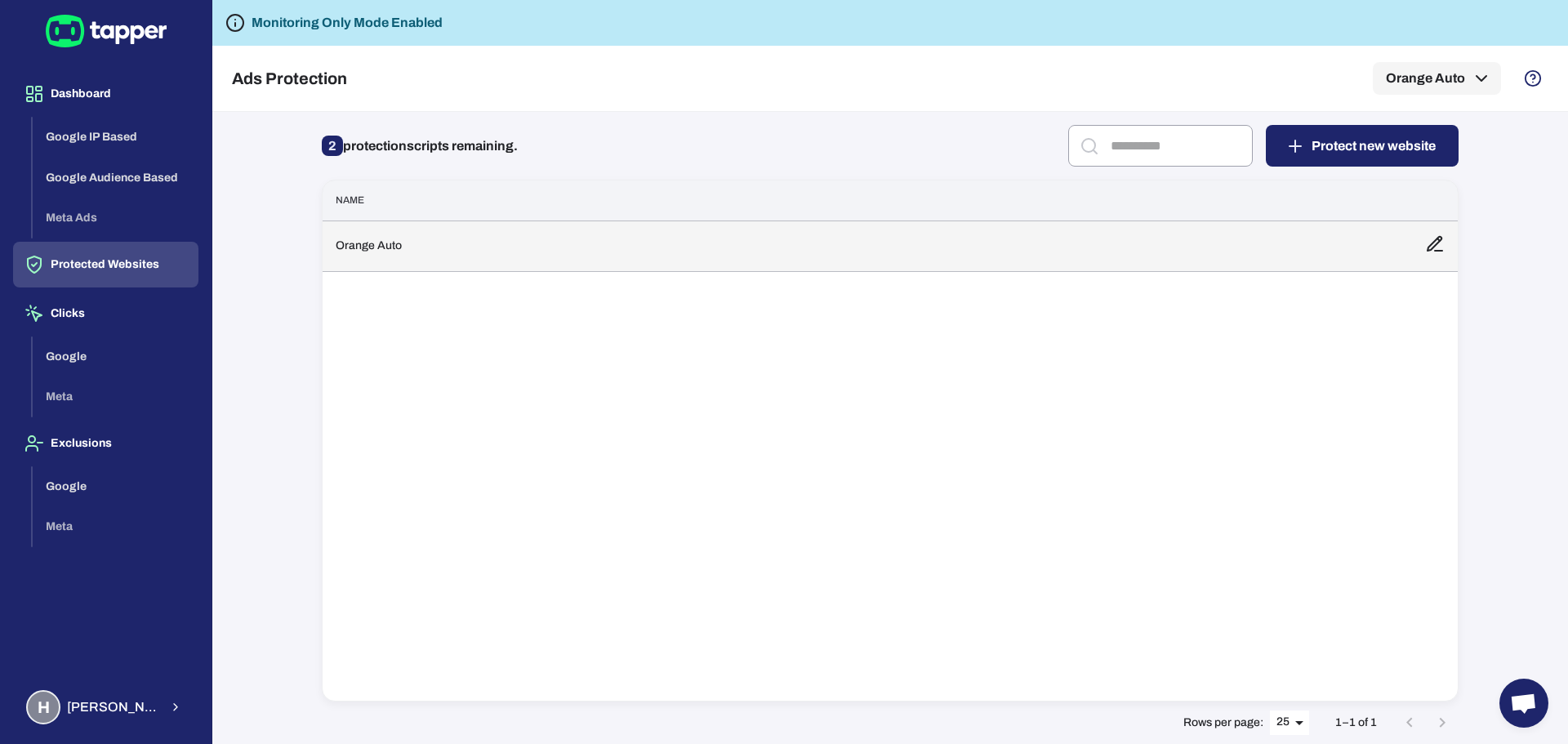
click at [455, 247] on td "Orange Auto" at bounding box center [867, 246] width 1089 height 51
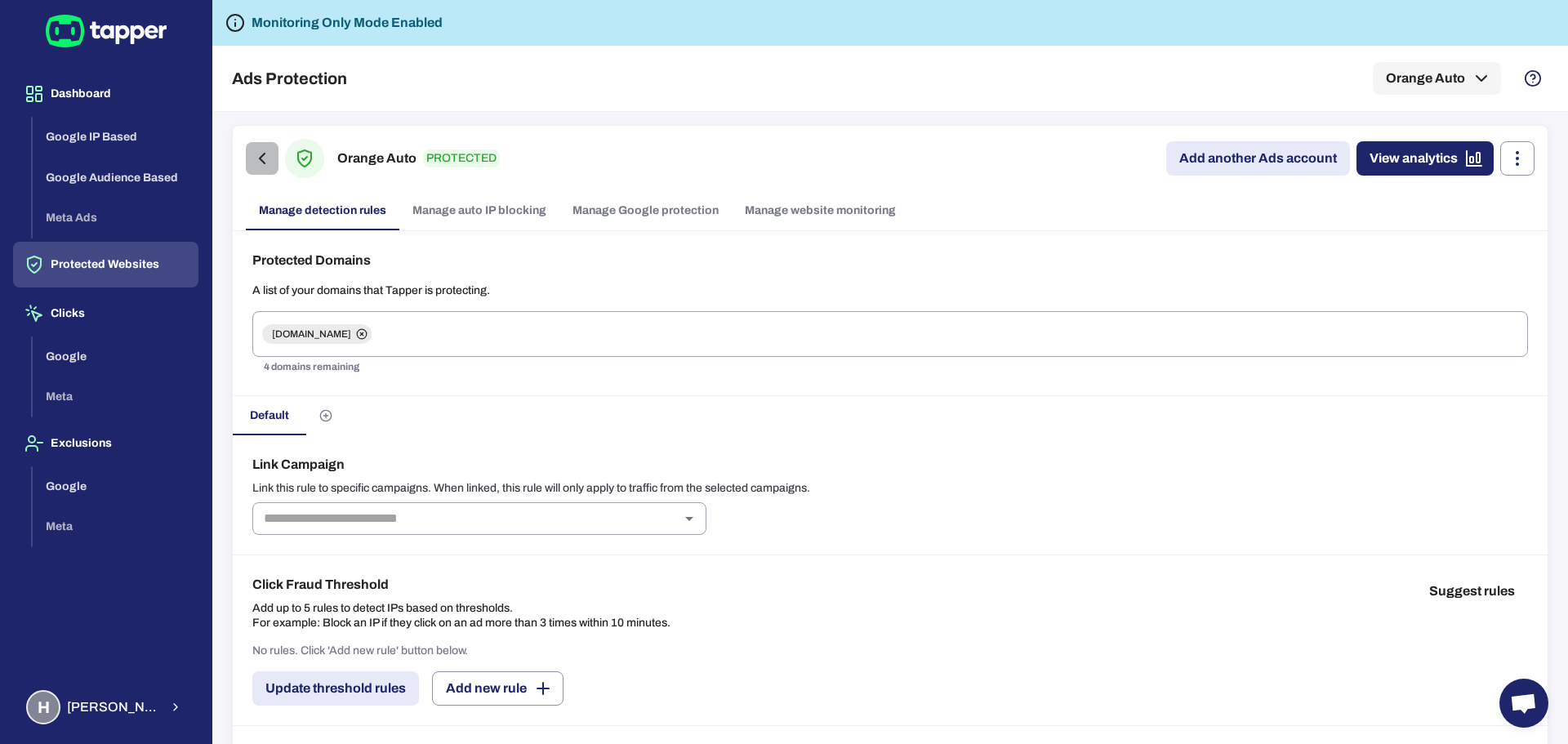
click at [264, 171] on button "button" at bounding box center [262, 159] width 33 height 33
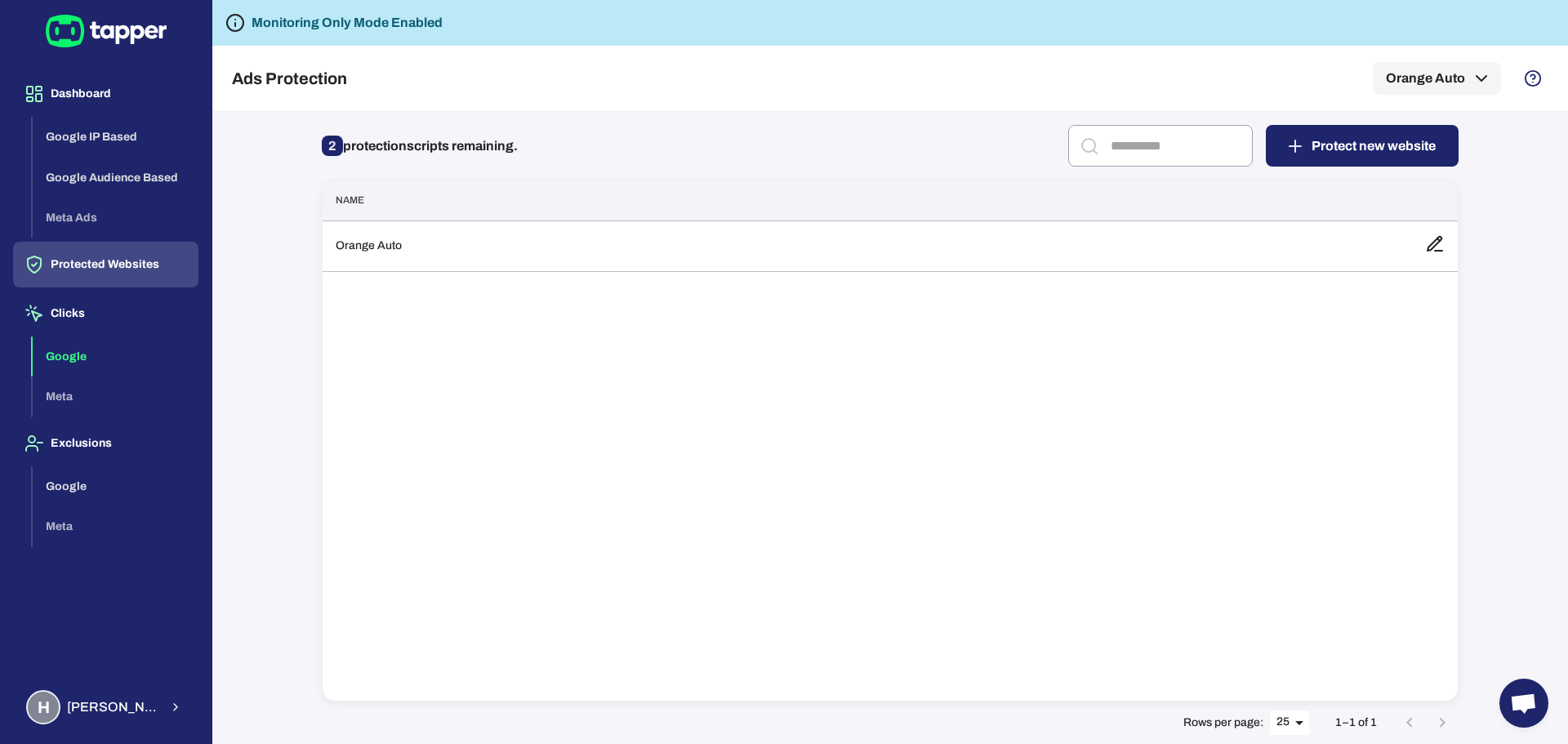
click at [90, 360] on button "Google" at bounding box center [116, 357] width 165 height 41
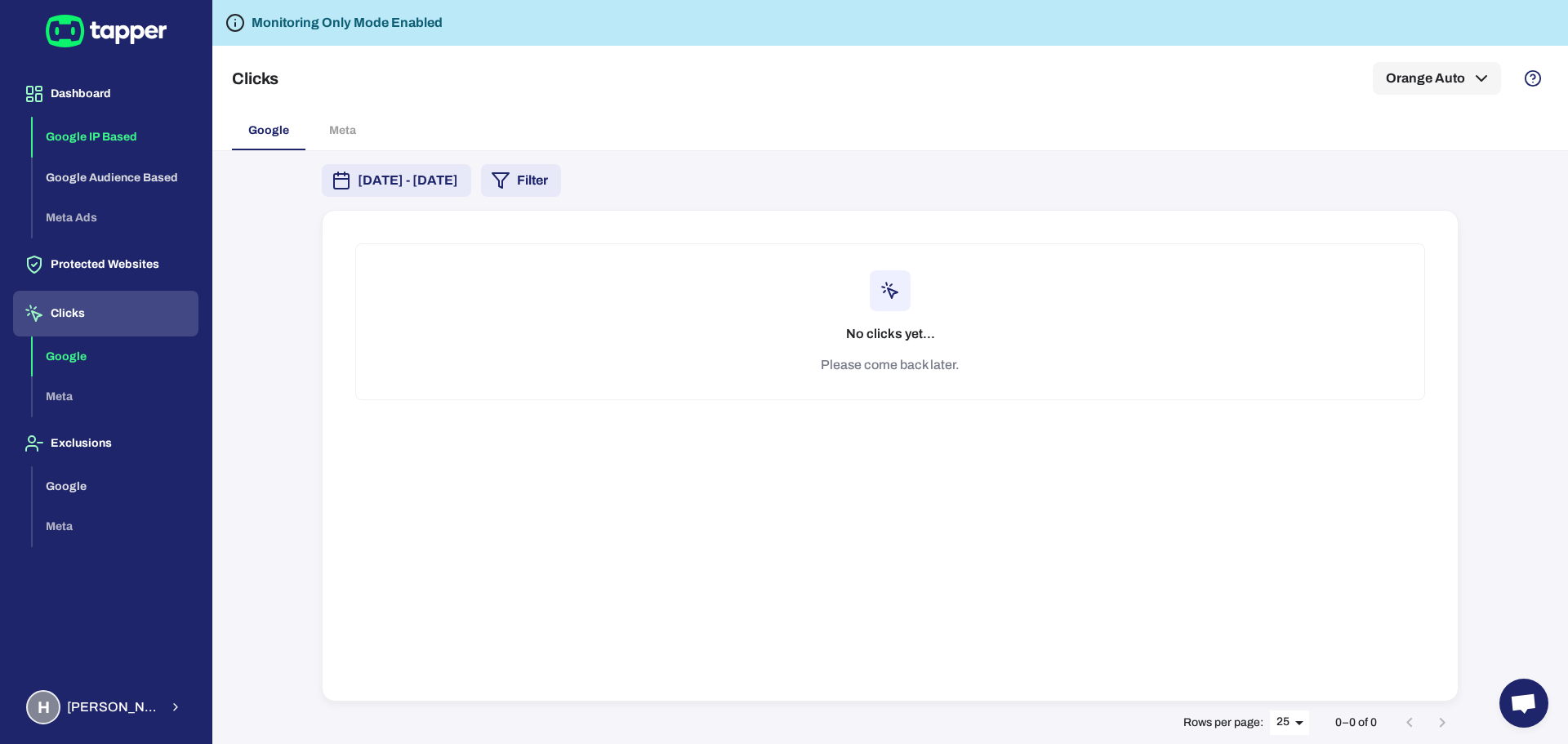
click at [107, 125] on button "Google IP Based" at bounding box center [116, 137] width 165 height 41
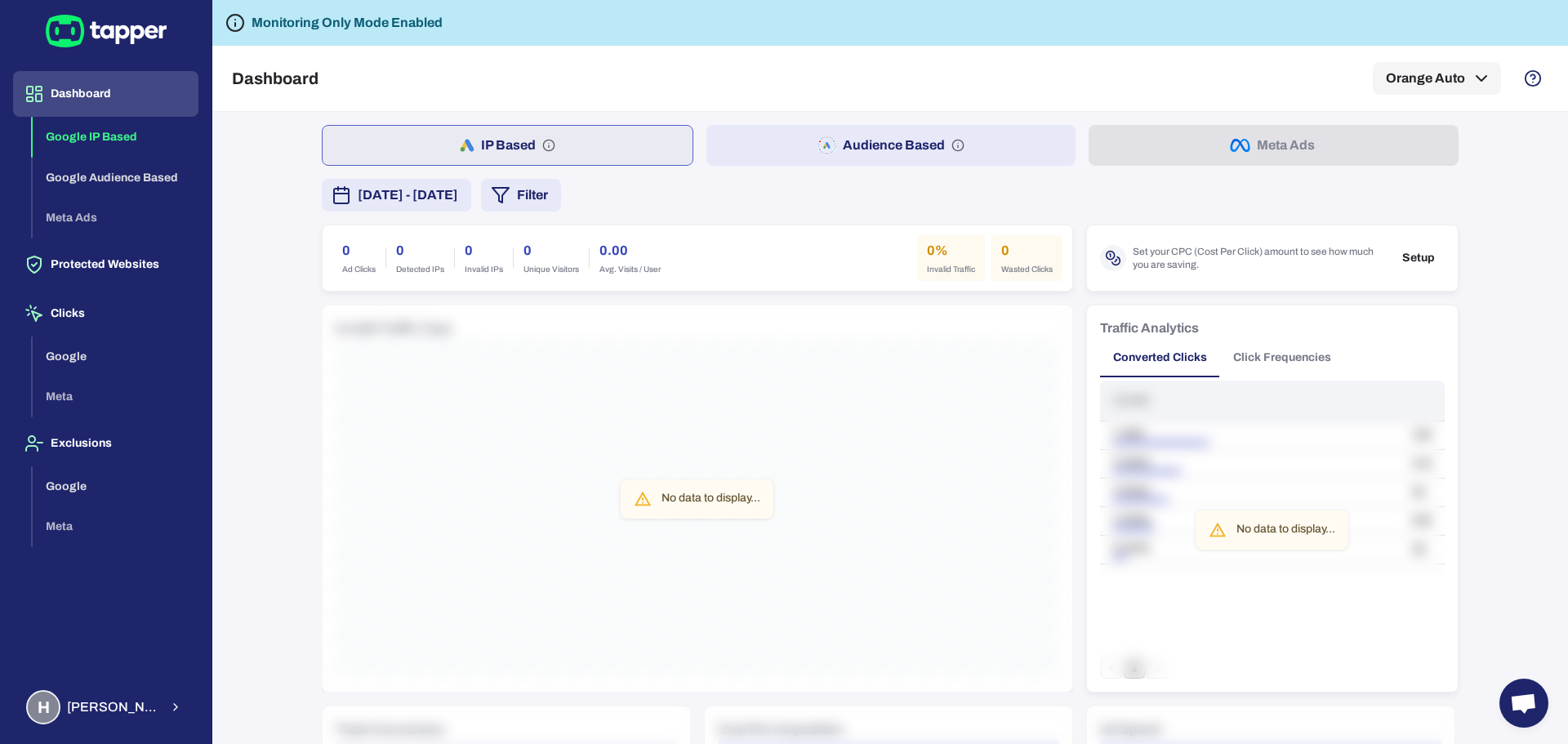
drag, startPoint x: 674, startPoint y: 501, endPoint x: 674, endPoint y: 538, distance: 37.0
click at [674, 503] on div "No data to display..." at bounding box center [711, 499] width 99 height 29
click at [89, 316] on button "Clicks" at bounding box center [105, 313] width 186 height 46
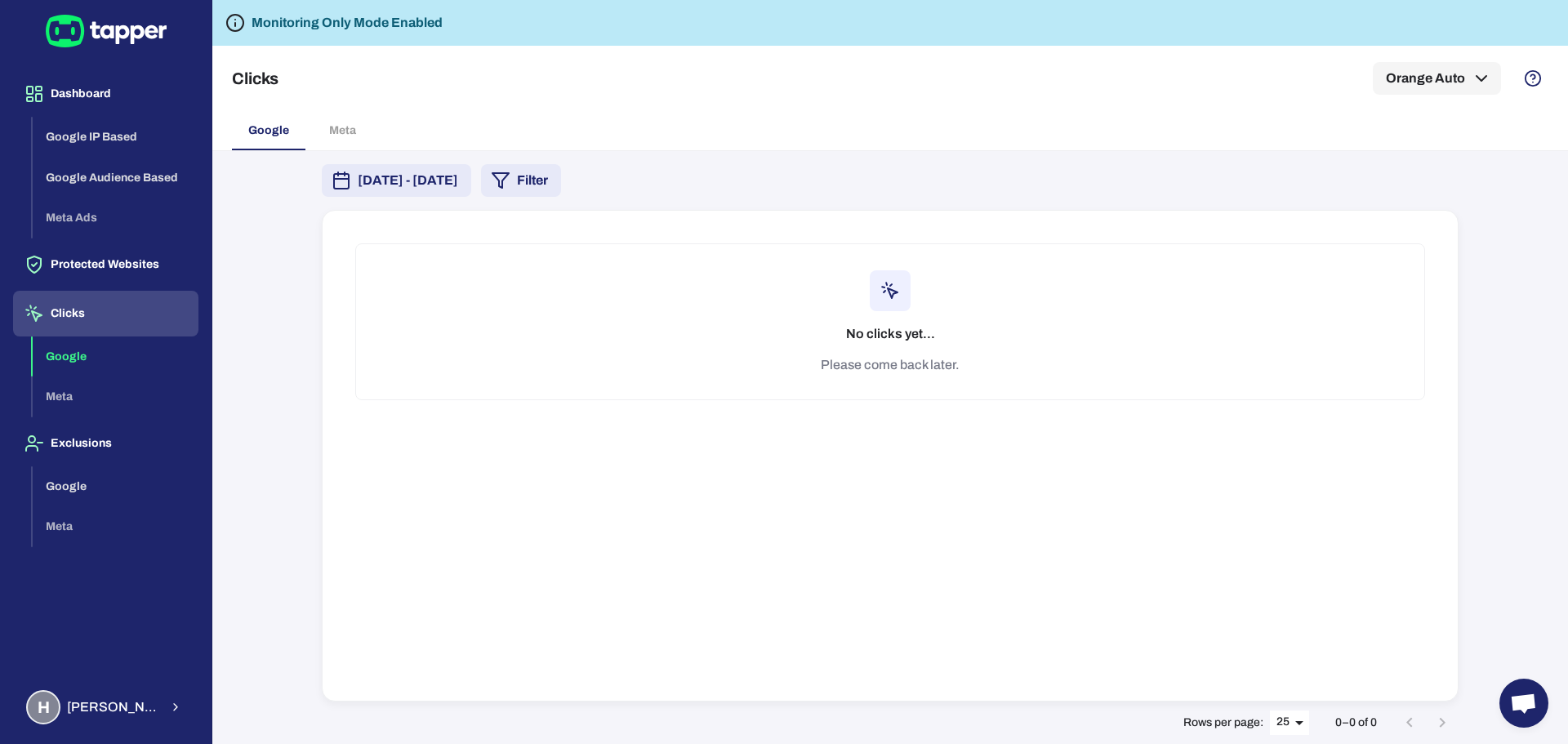
click at [139, 354] on button "Google" at bounding box center [116, 357] width 165 height 41
click at [116, 387] on div "Google Meta" at bounding box center [116, 376] width 165 height 81
click at [65, 404] on div "Google Meta" at bounding box center [116, 376] width 165 height 81
click at [66, 477] on button "Google" at bounding box center [116, 487] width 165 height 41
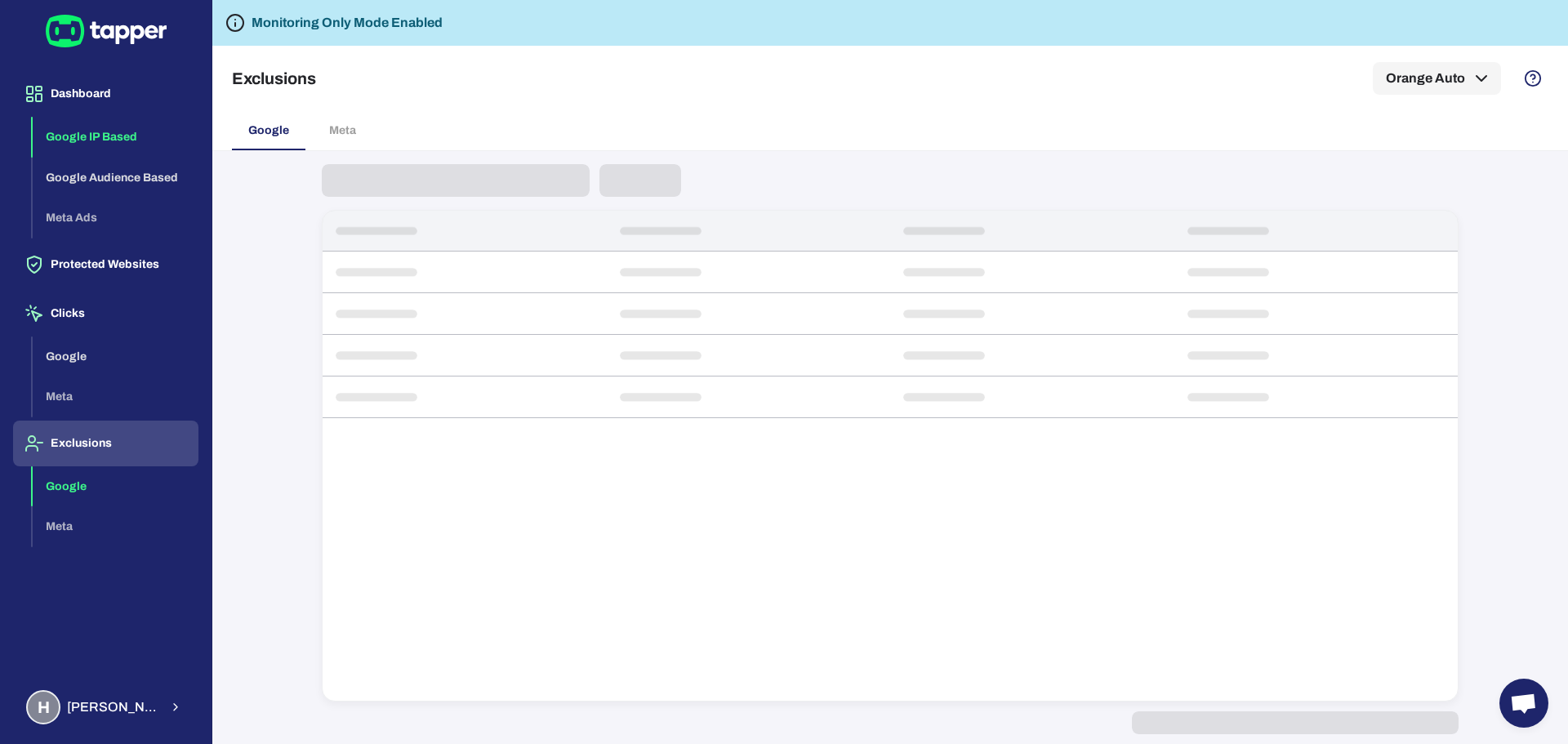
click at [105, 137] on button "Google IP Based" at bounding box center [116, 137] width 165 height 41
